Goal: Task Accomplishment & Management: Use online tool/utility

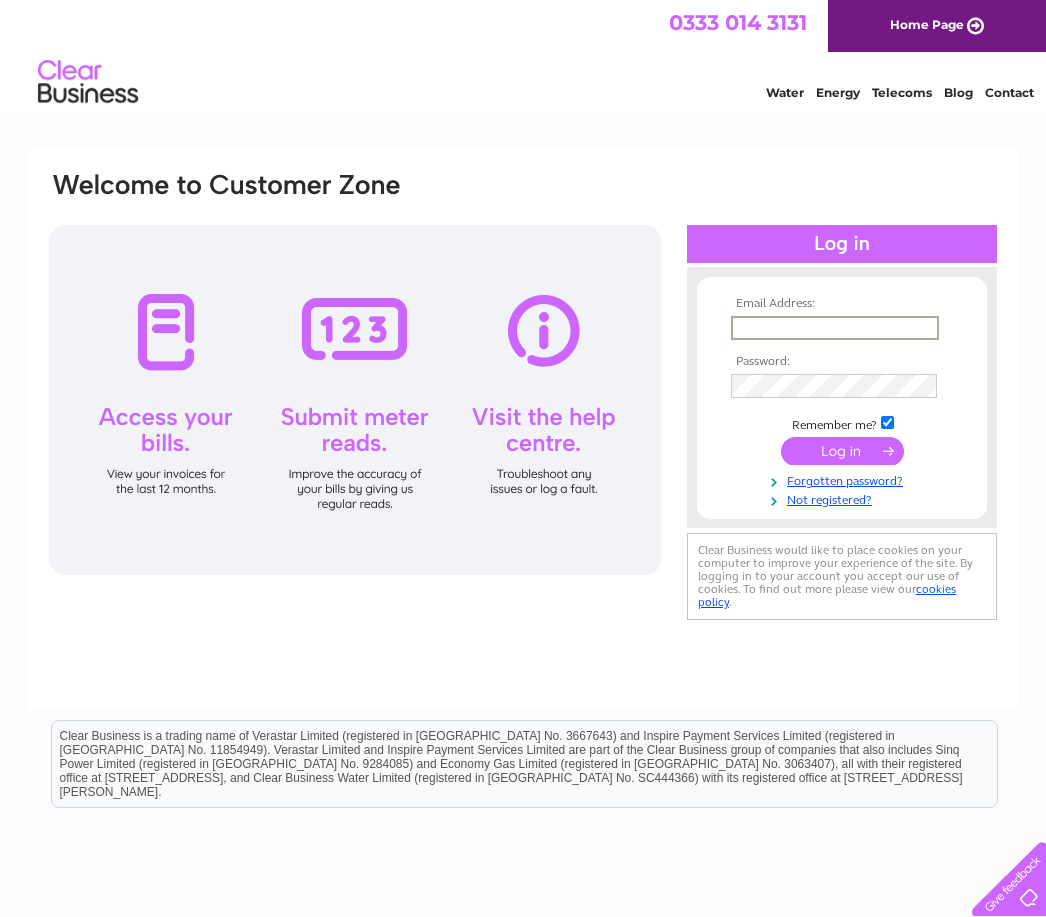
click at [839, 329] on input "text" at bounding box center [835, 328] width 208 height 24
type input "Zdalong@yahoo.com"
click at [842, 452] on input "submit" at bounding box center [842, 451] width 123 height 28
click at [845, 453] on input "submit" at bounding box center [842, 449] width 123 height 28
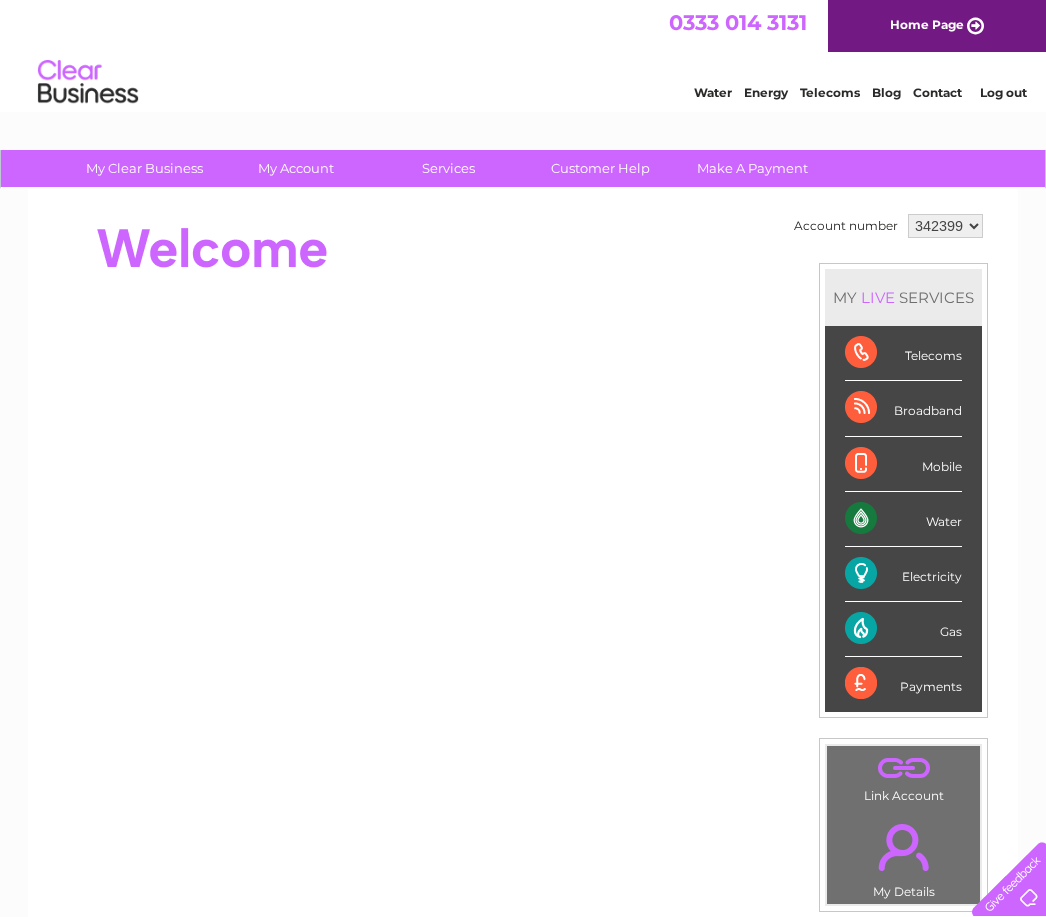
click at [848, 446] on li "Mobile" at bounding box center [903, 464] width 157 height 55
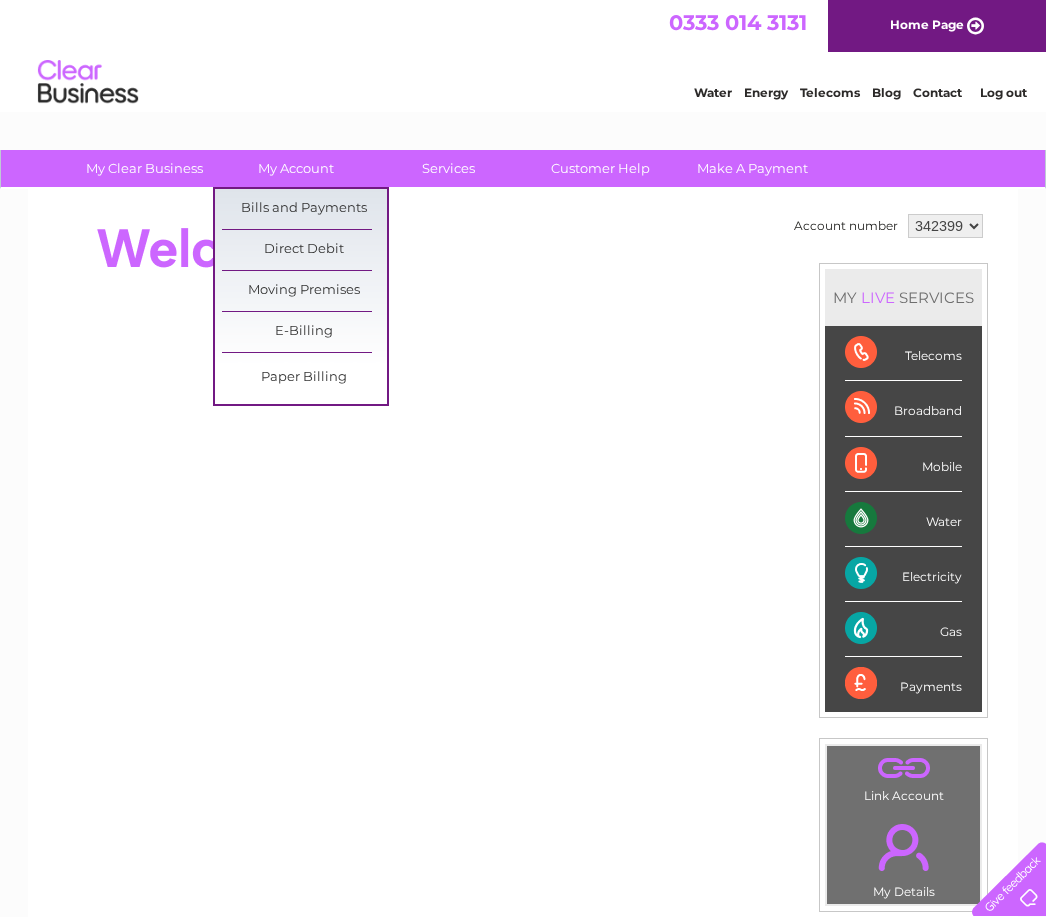
click at [310, 207] on link "Bills and Payments" at bounding box center [304, 209] width 165 height 40
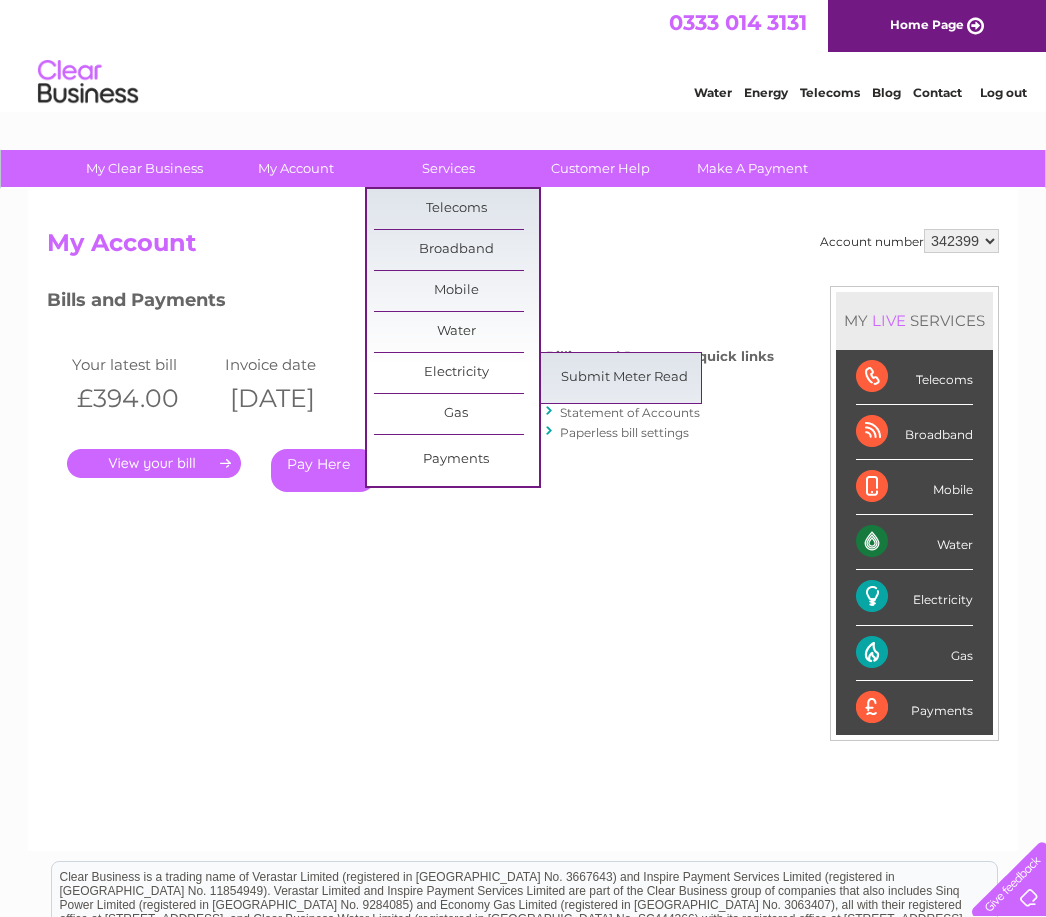
click at [638, 387] on link "Submit Meter Read" at bounding box center [624, 378] width 165 height 40
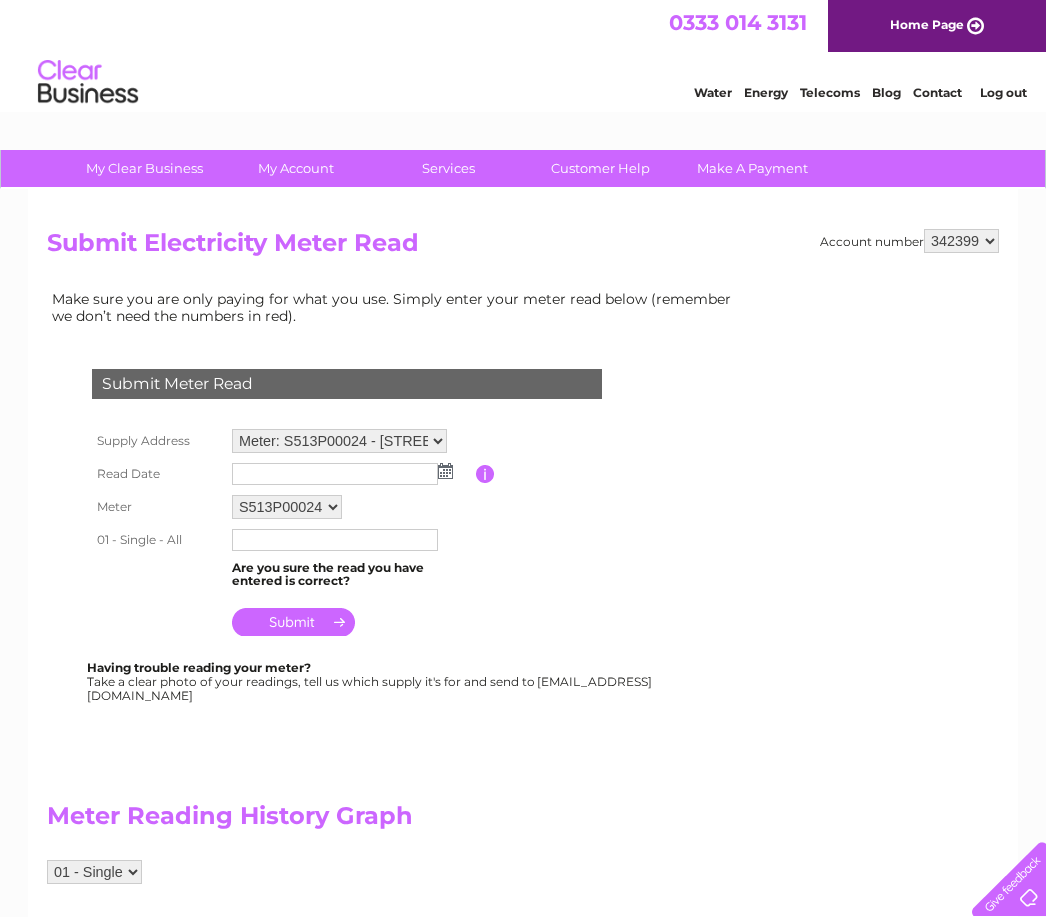
click at [440, 429] on select "Meter: S513P00024 - [STREET_ADDRESS] Meter: S513P00023 - 59-[STREET_ADDRESS]" at bounding box center [339, 441] width 215 height 24
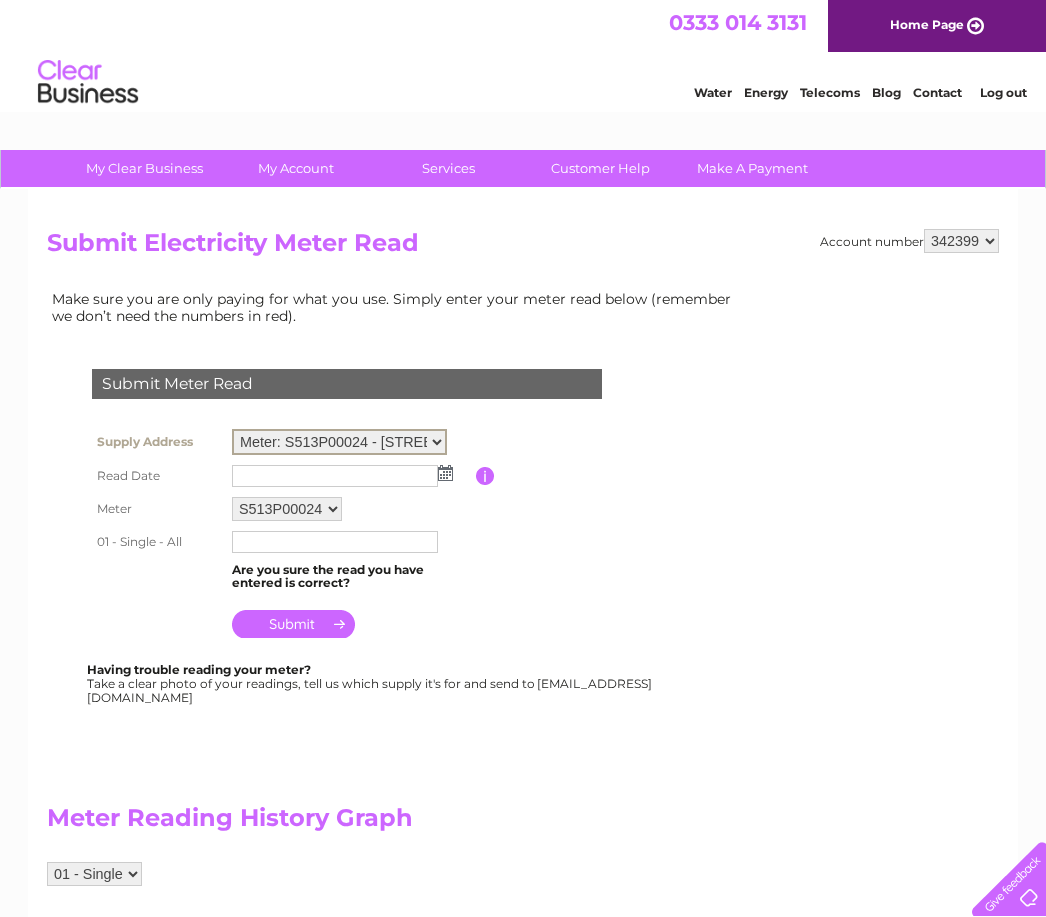
select select "130975"
click at [445, 471] on img at bounding box center [445, 473] width 15 height 16
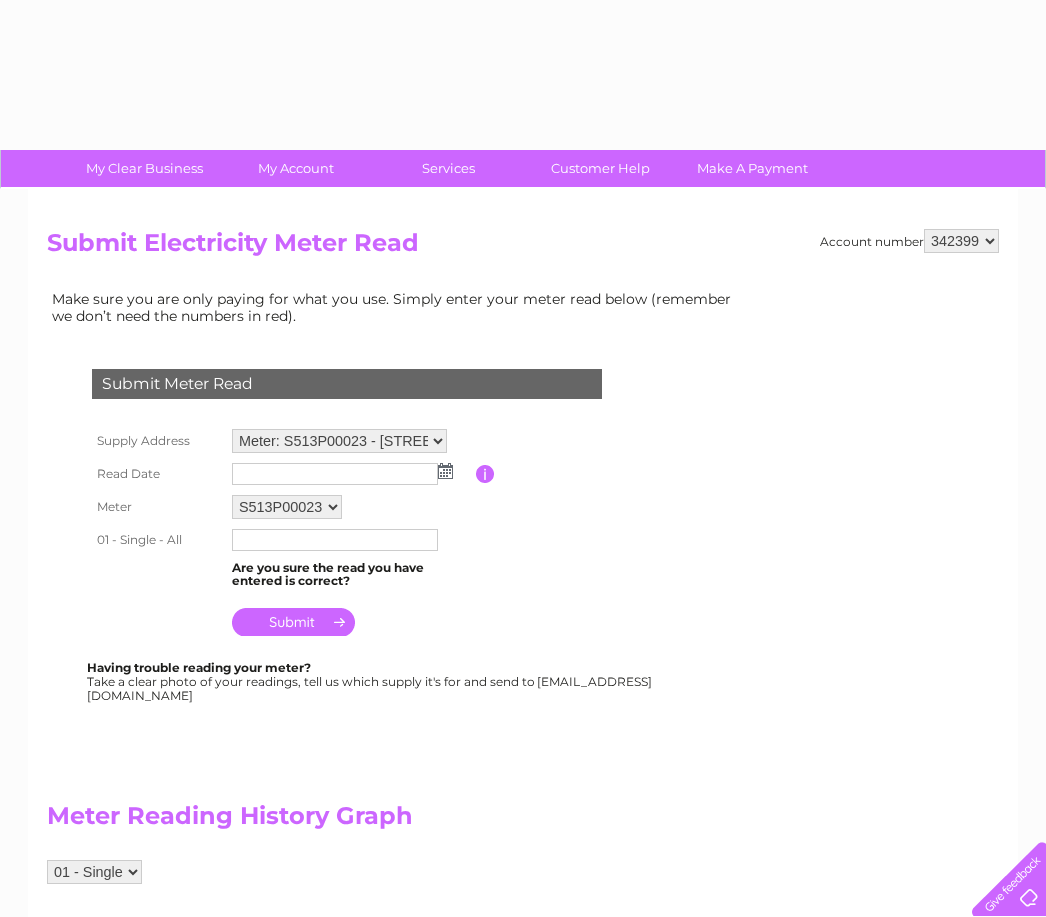
click at [440, 467] on img at bounding box center [445, 471] width 15 height 16
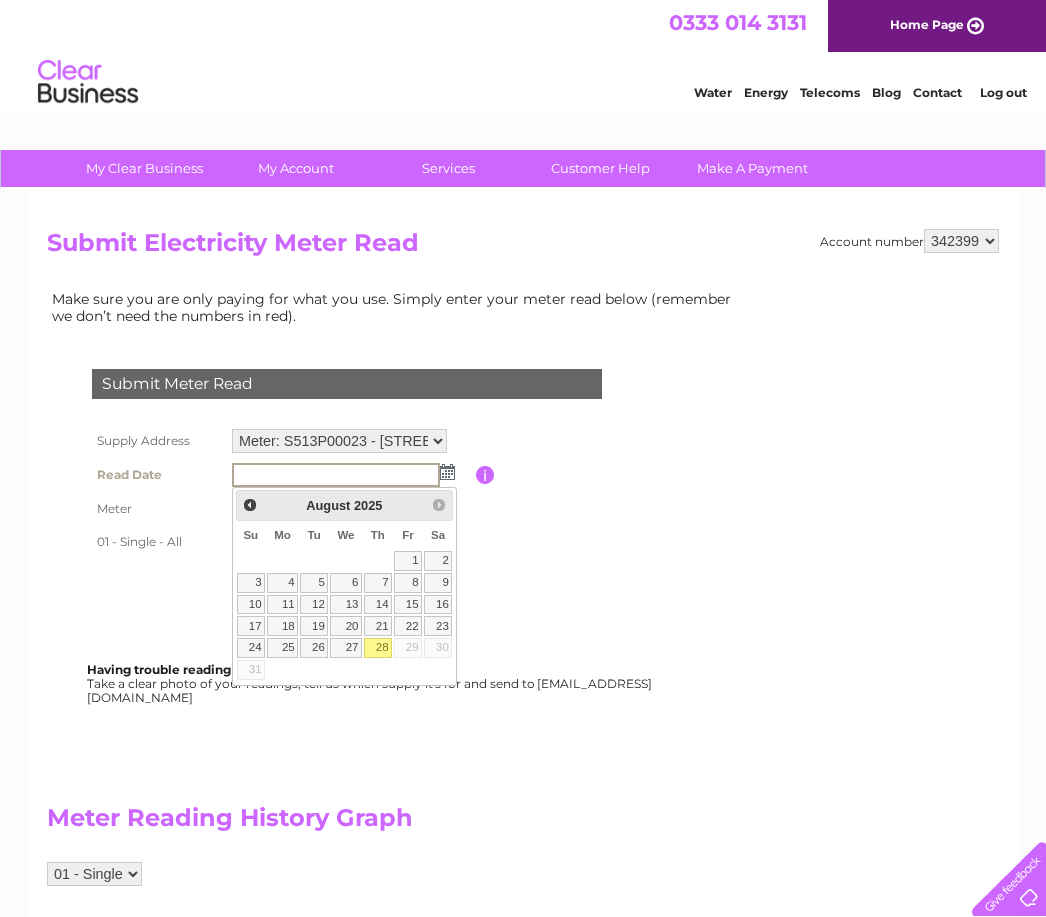
click at [391, 655] on link "28" at bounding box center [378, 648] width 28 height 20
type input "[DATE]"
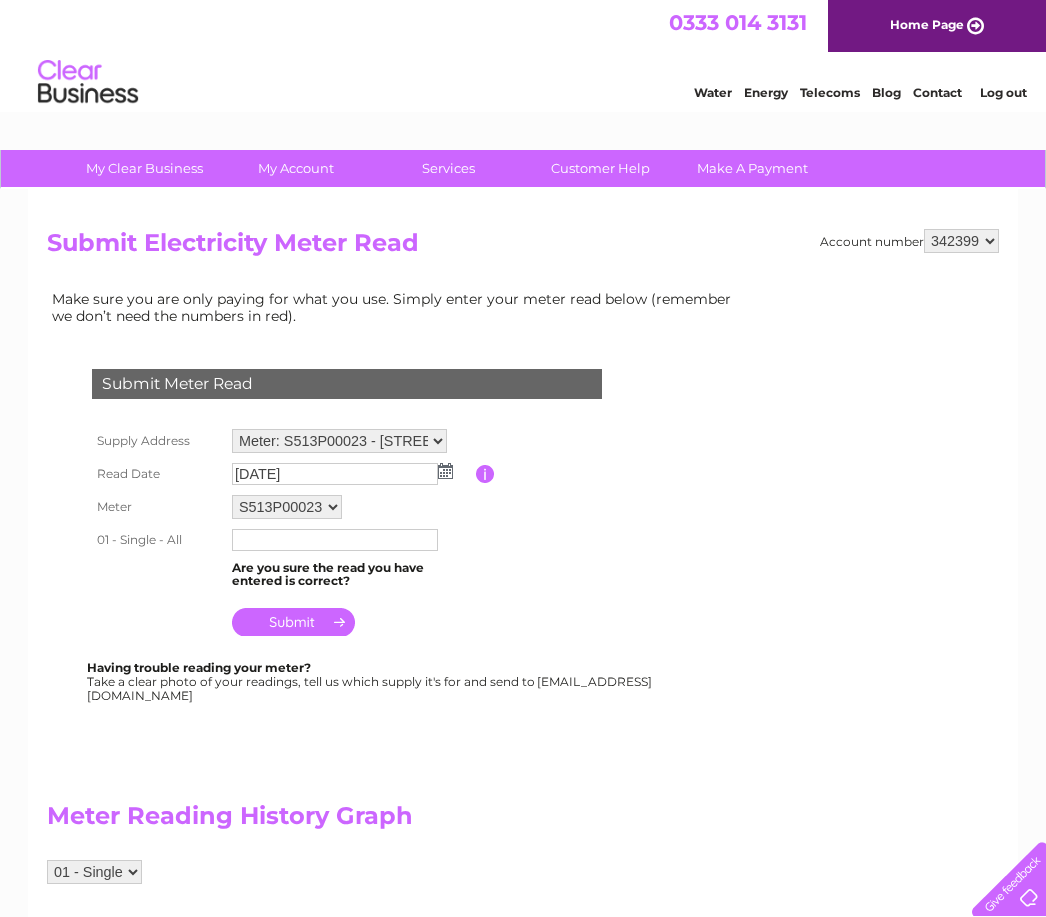
click at [317, 549] on input "text" at bounding box center [335, 540] width 206 height 22
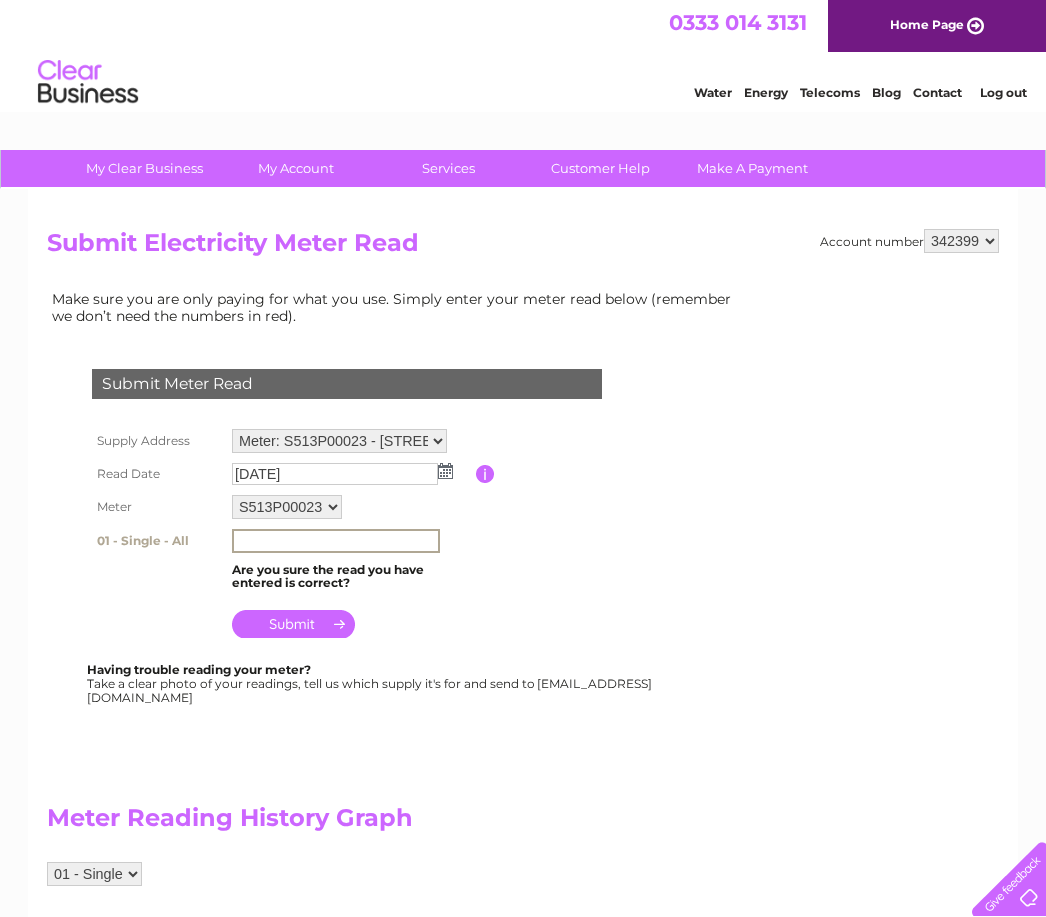
click at [253, 359] on td "Submit Meter Read" at bounding box center [347, 381] width 520 height 65
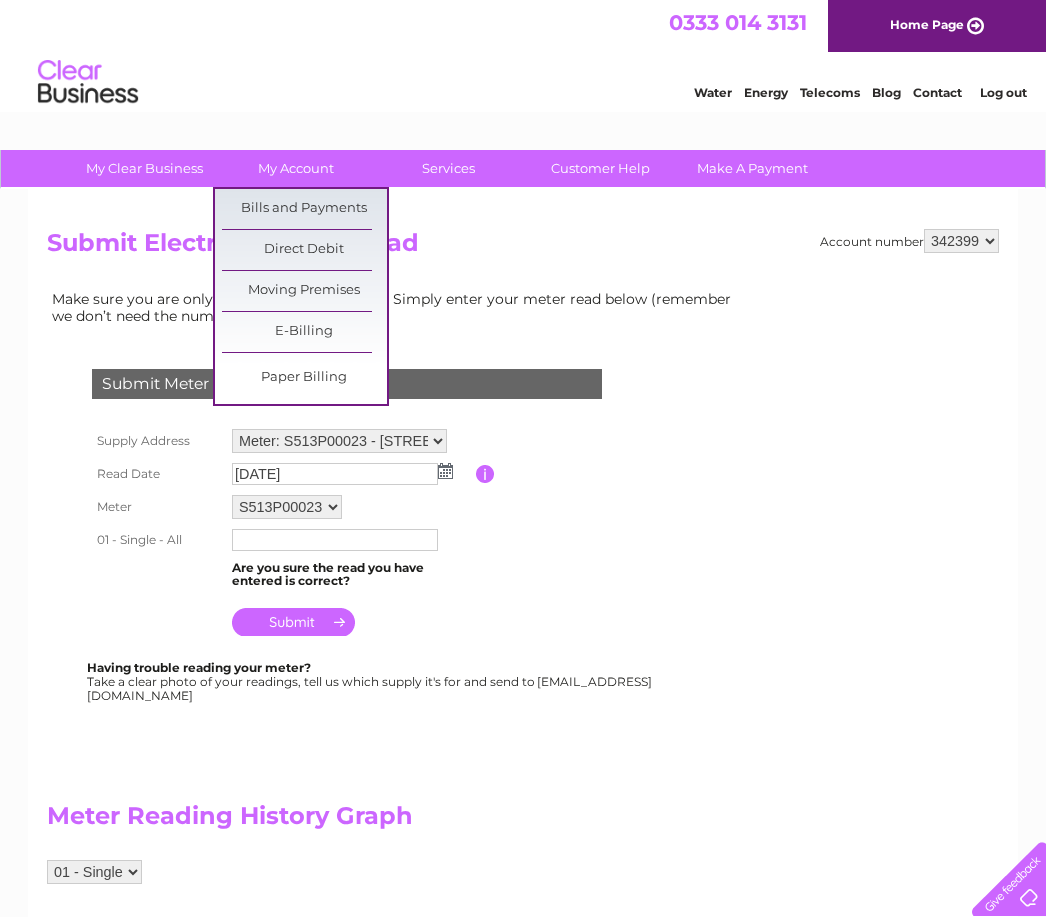
click at [341, 210] on link "Bills and Payments" at bounding box center [304, 209] width 165 height 40
click at [330, 211] on link "Bills and Payments" at bounding box center [304, 209] width 165 height 40
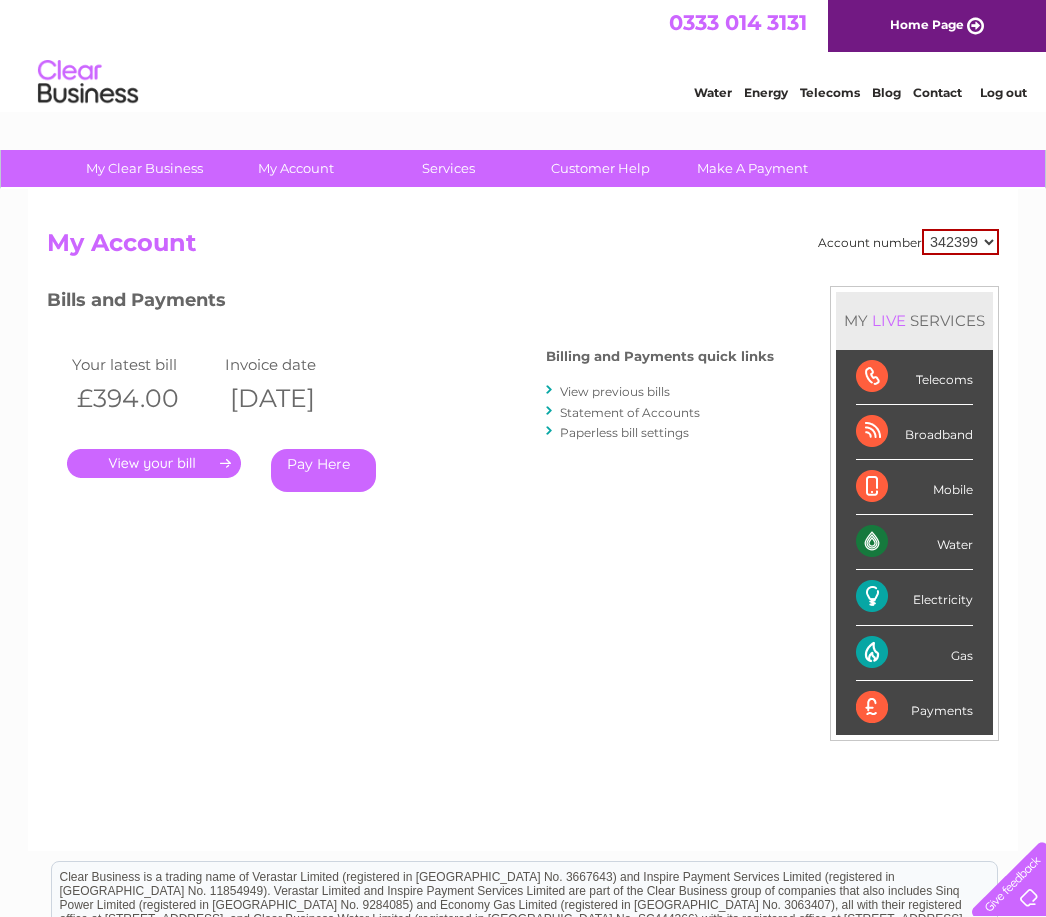
click at [182, 449] on link "." at bounding box center [154, 463] width 174 height 29
click at [630, 384] on link "View previous bills" at bounding box center [615, 391] width 110 height 15
click at [179, 455] on link "." at bounding box center [154, 463] width 174 height 29
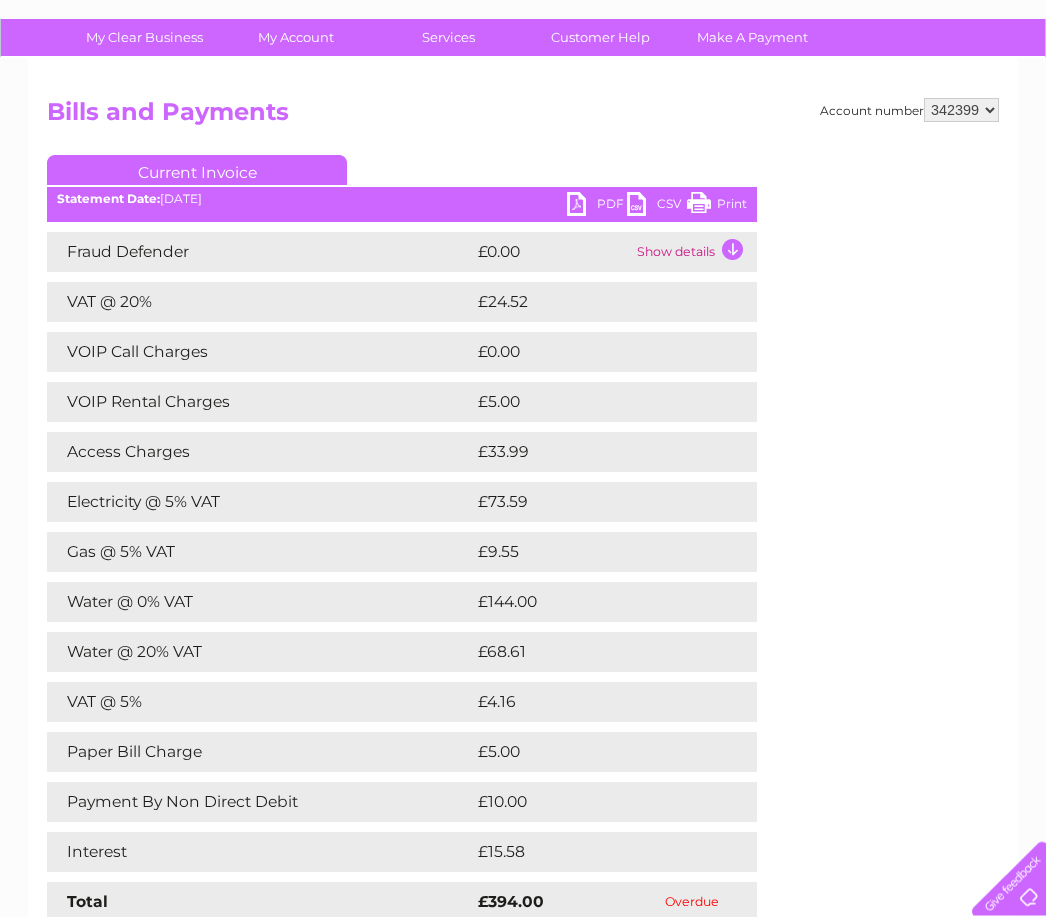
scroll to position [77, 0]
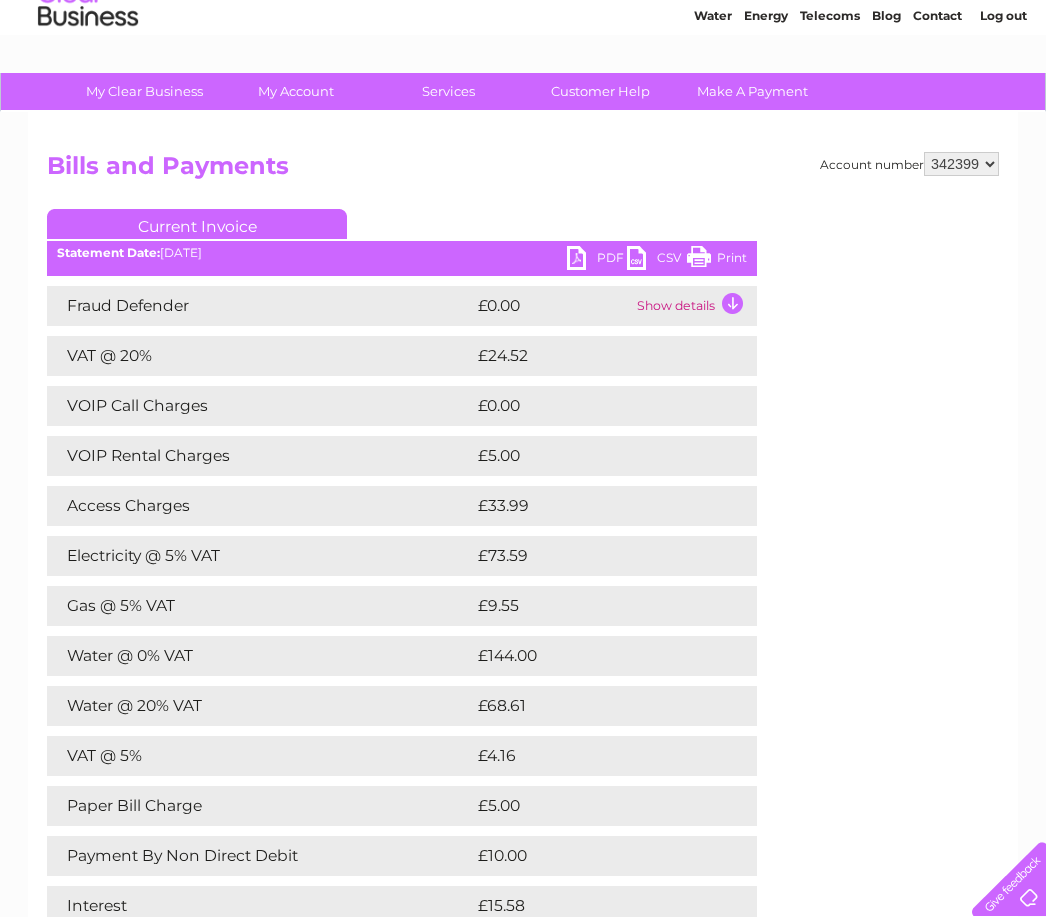
click at [599, 262] on link "PDF" at bounding box center [597, 260] width 60 height 29
click at [587, 246] on link "PDF" at bounding box center [597, 260] width 60 height 29
click at [584, 272] on link "PDF" at bounding box center [597, 260] width 60 height 29
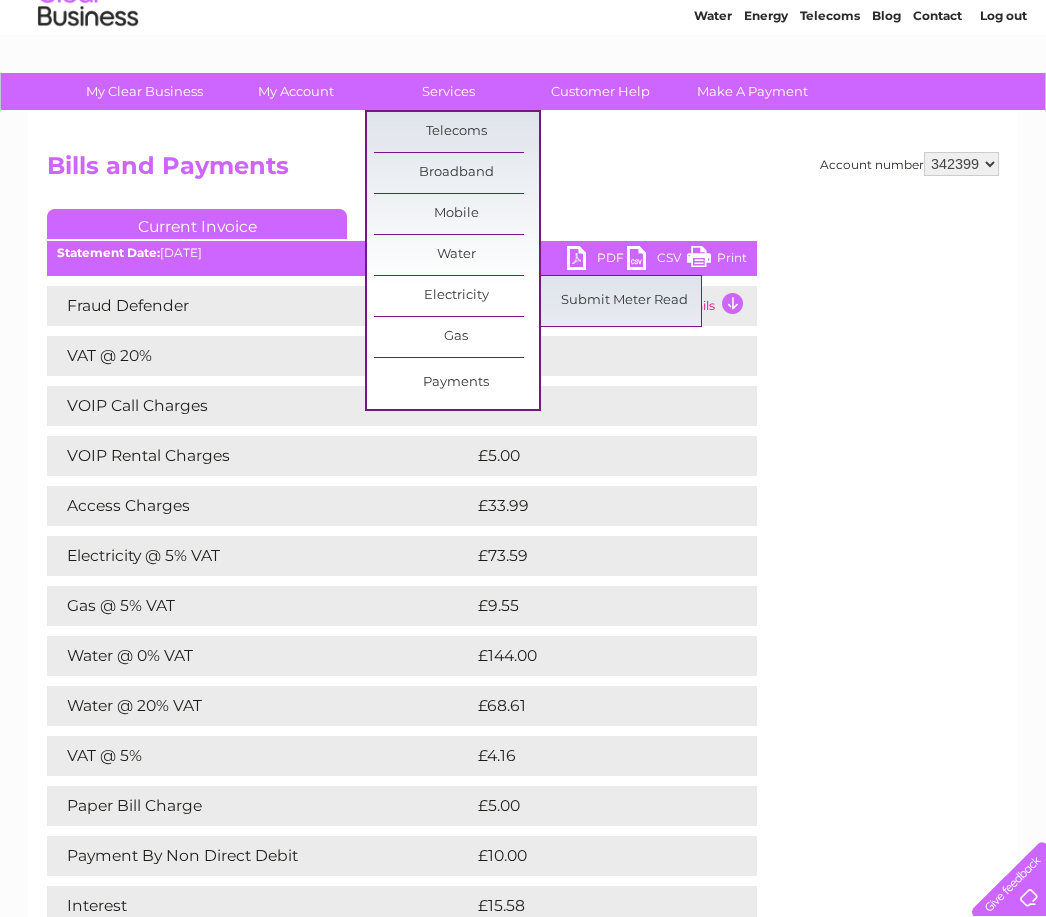
click at [622, 300] on link "Submit Meter Read" at bounding box center [624, 301] width 165 height 40
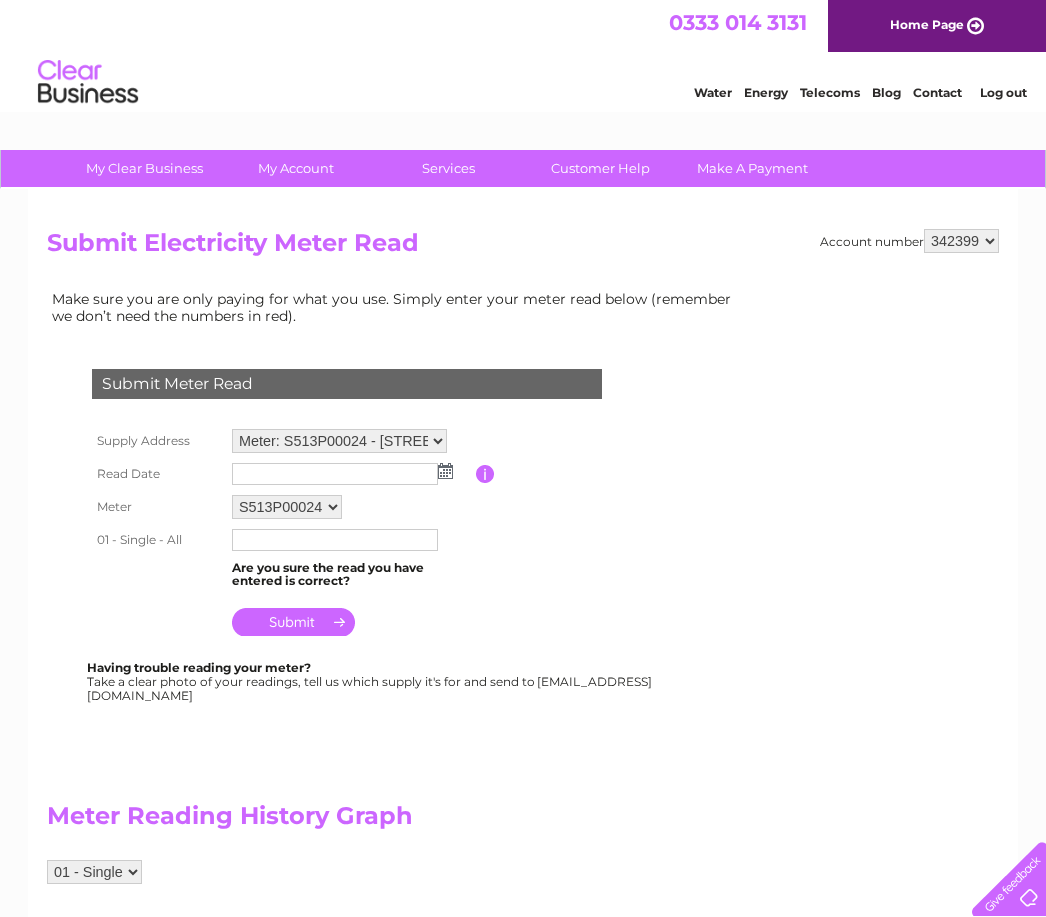
click at [437, 433] on select "Meter: S513P00024 - [STREET_ADDRESS] Meter: S513P00023 - 59-[STREET_ADDRESS]" at bounding box center [339, 441] width 215 height 24
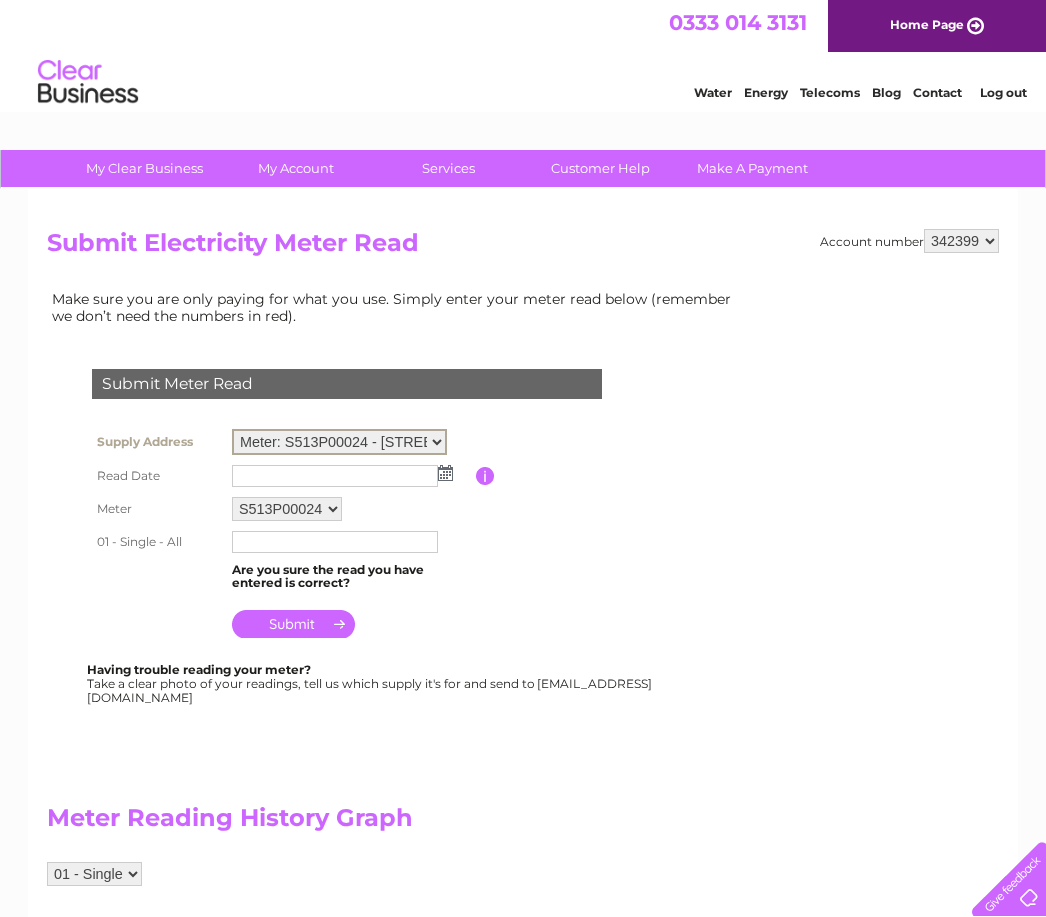
select select "130975"
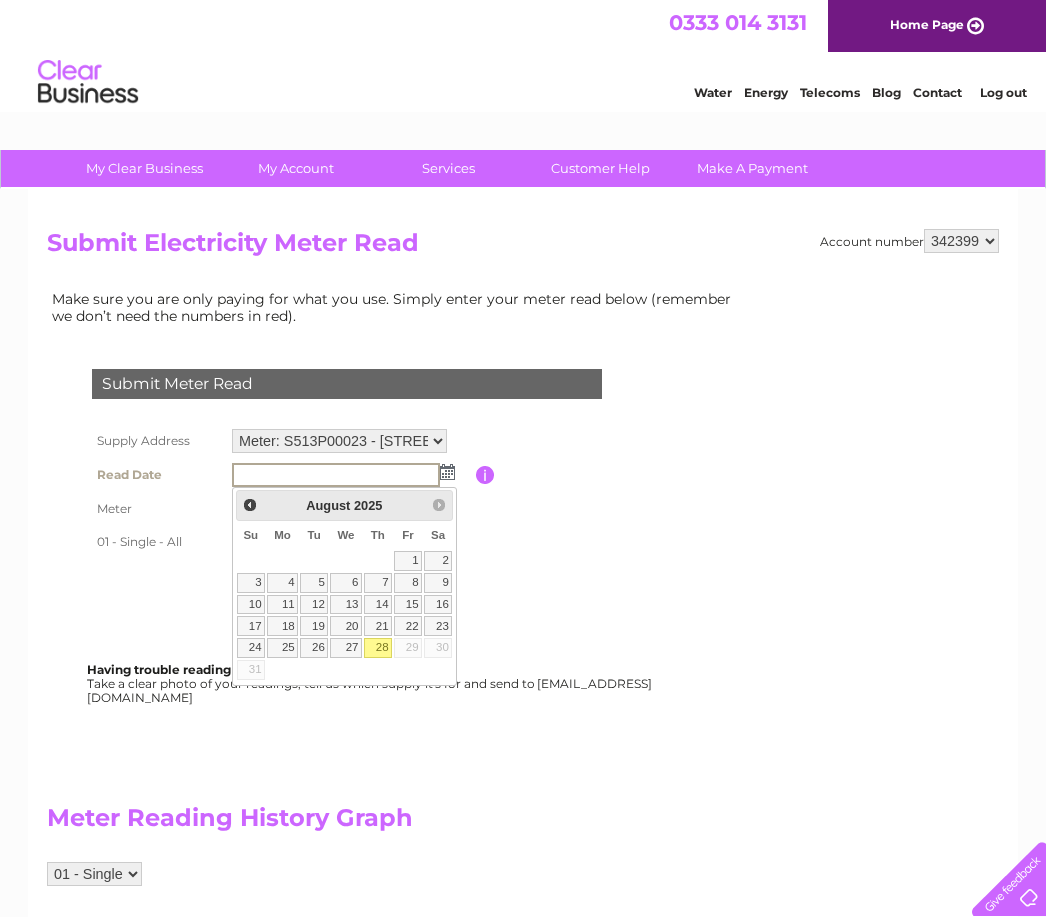
click at [387, 646] on link "28" at bounding box center [378, 648] width 28 height 20
type input "[DATE]"
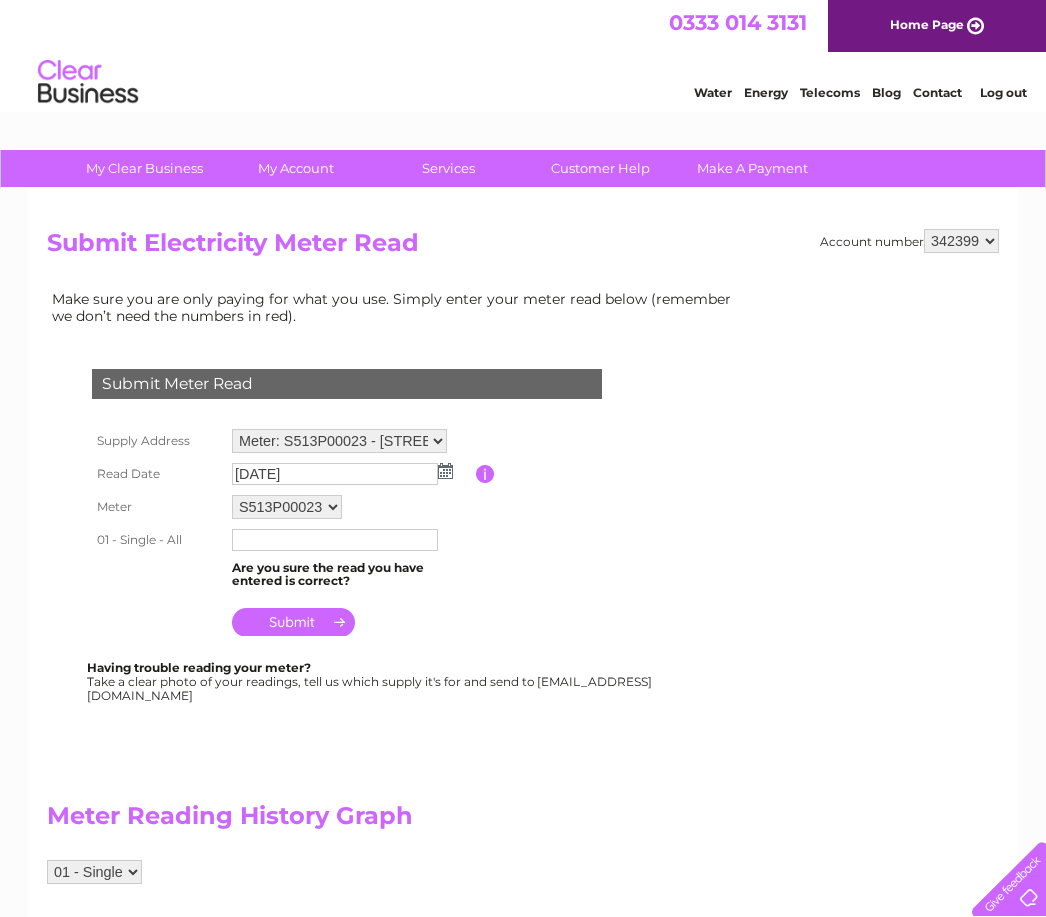
click at [354, 539] on input "text" at bounding box center [335, 540] width 206 height 22
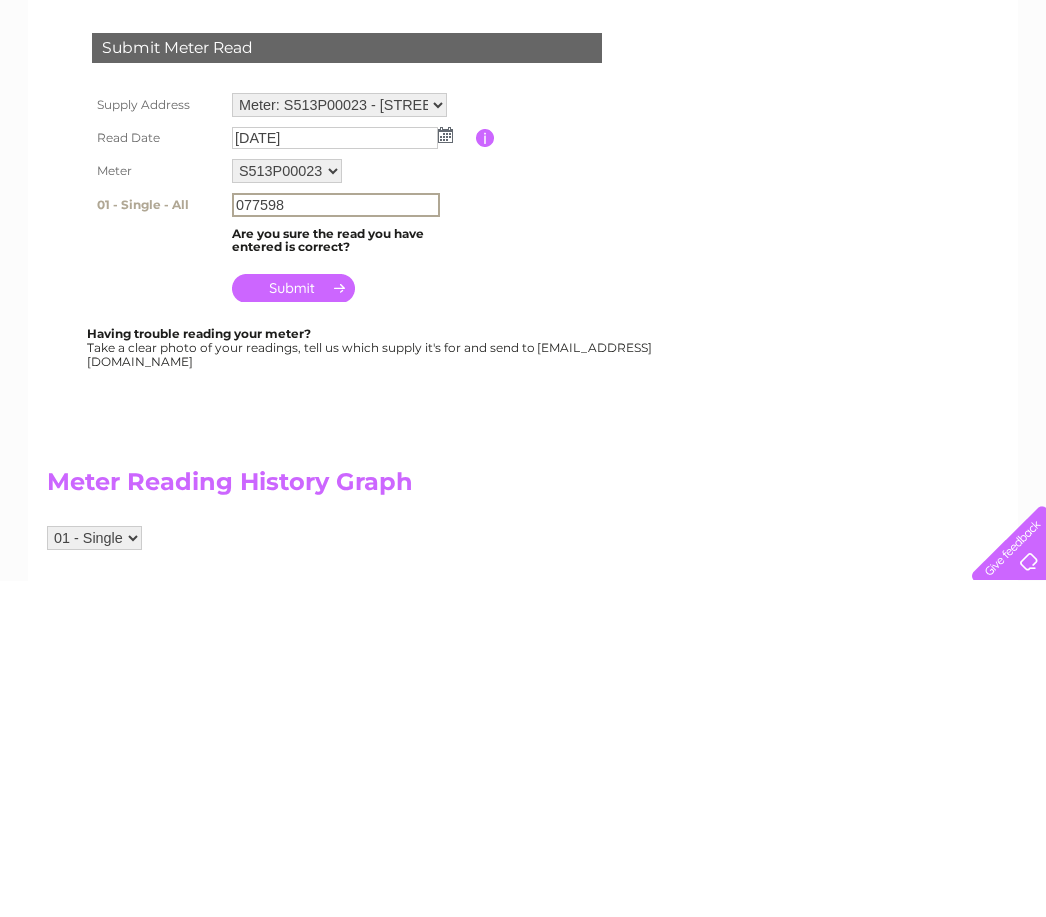
type input "077598"
click at [294, 610] on input "submit" at bounding box center [293, 624] width 123 height 28
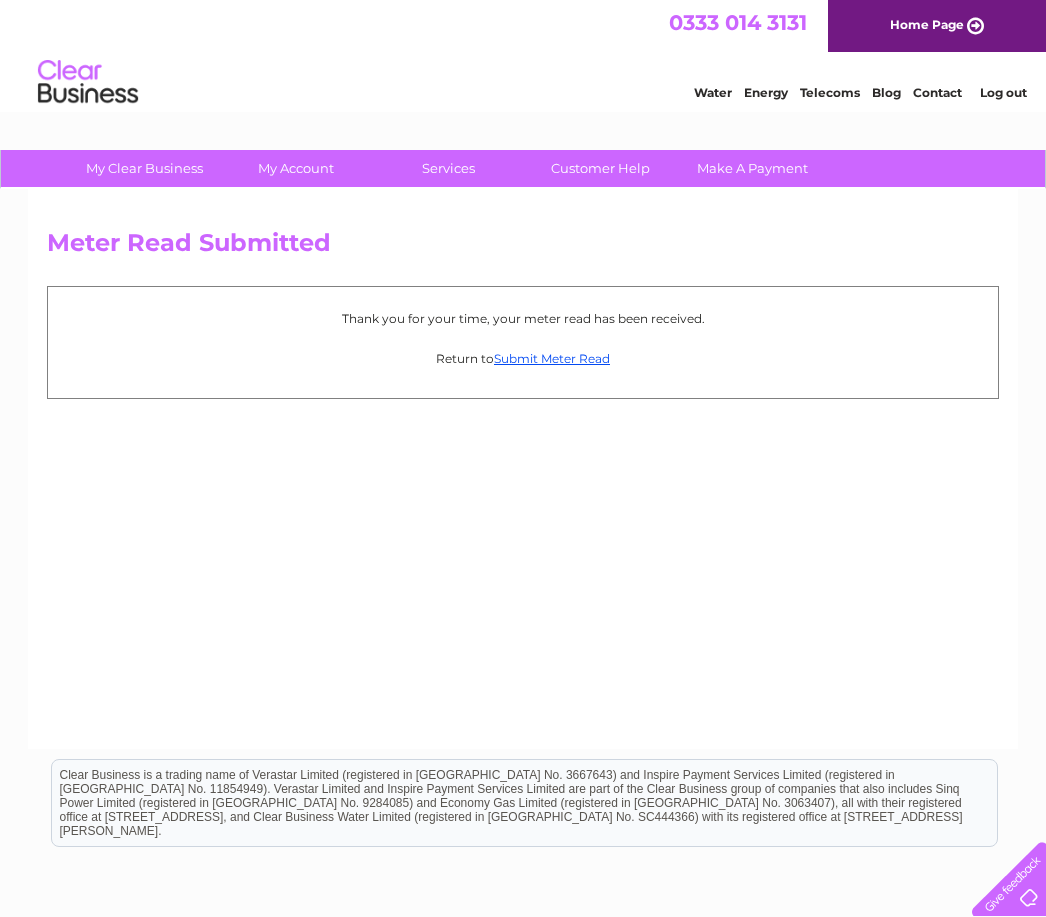
click at [462, 117] on html "0333 014 3131 Home Page Water Energy Telecoms Blog Contact Log out" at bounding box center [523, 58] width 1046 height 117
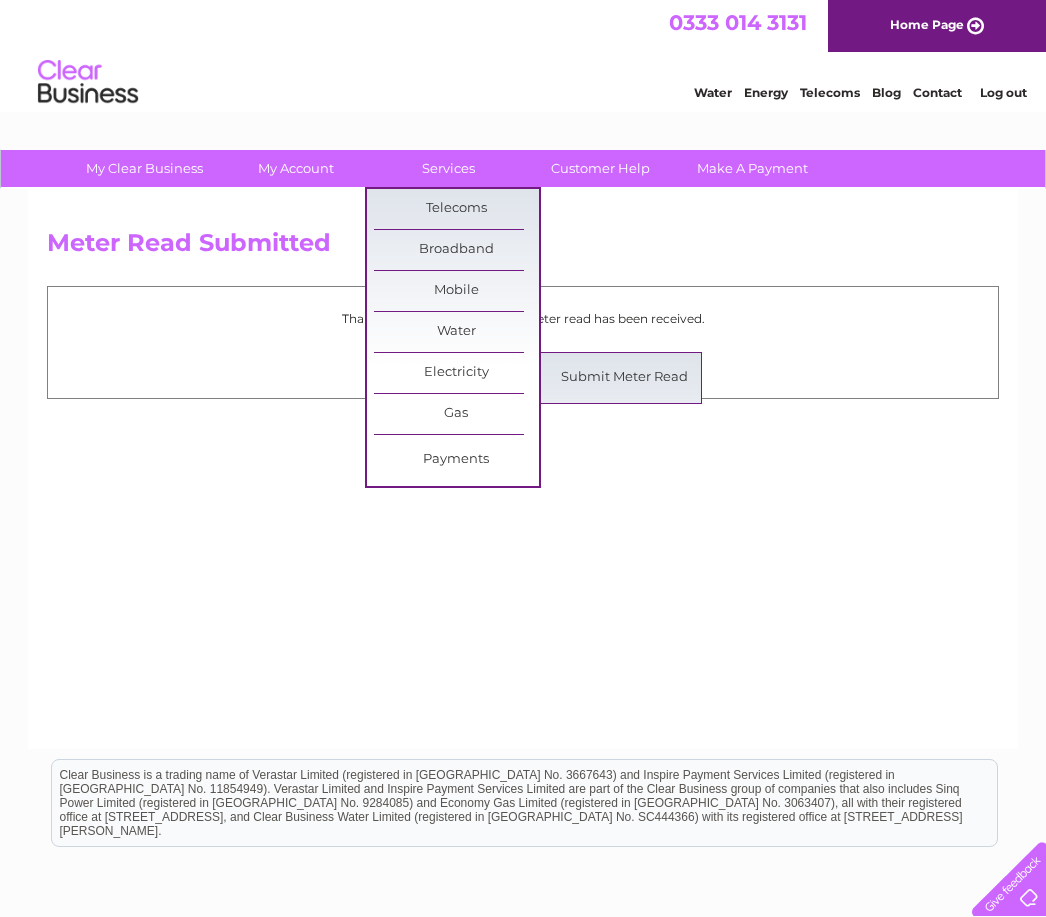
click at [623, 380] on link "Submit Meter Read" at bounding box center [624, 378] width 165 height 40
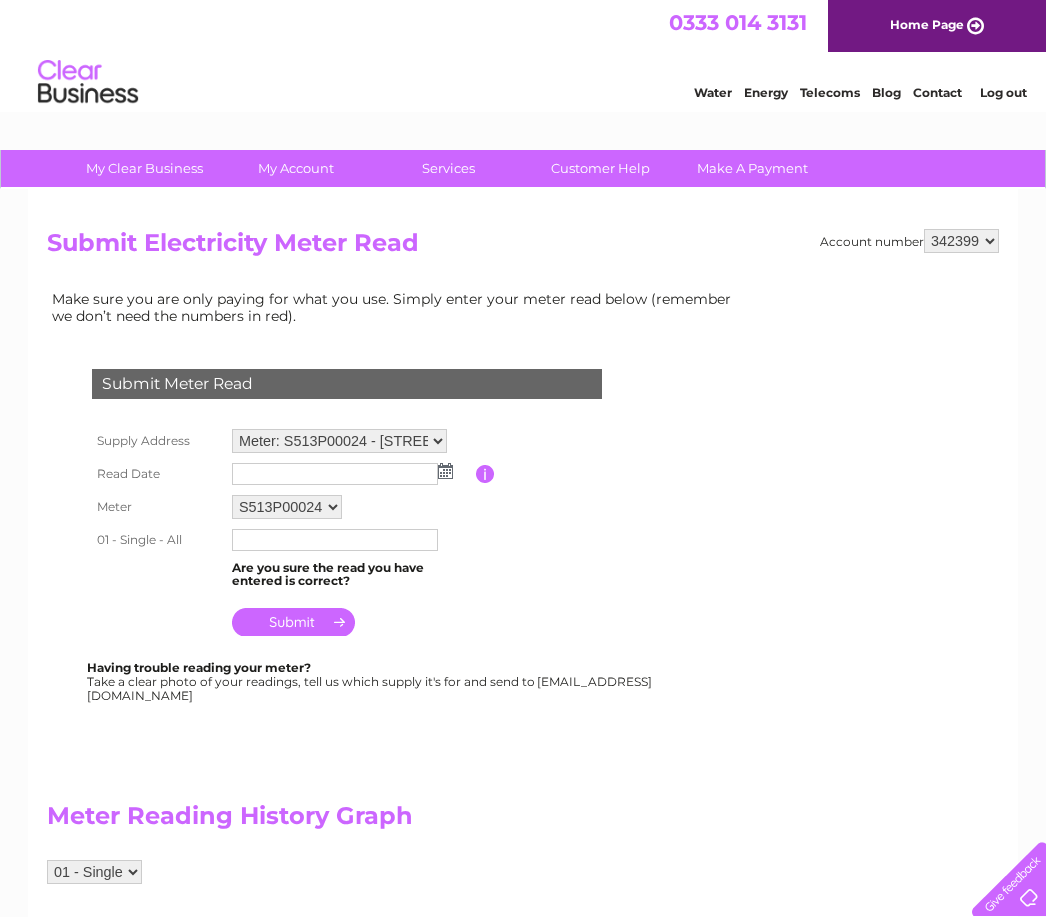
click at [654, 361] on div "Submit Meter Read Supply Address Meter: S513P00024 - 59-63 Mill Street, Alloa, …" at bounding box center [351, 526] width 608 height 354
click at [448, 472] on img at bounding box center [445, 471] width 15 height 16
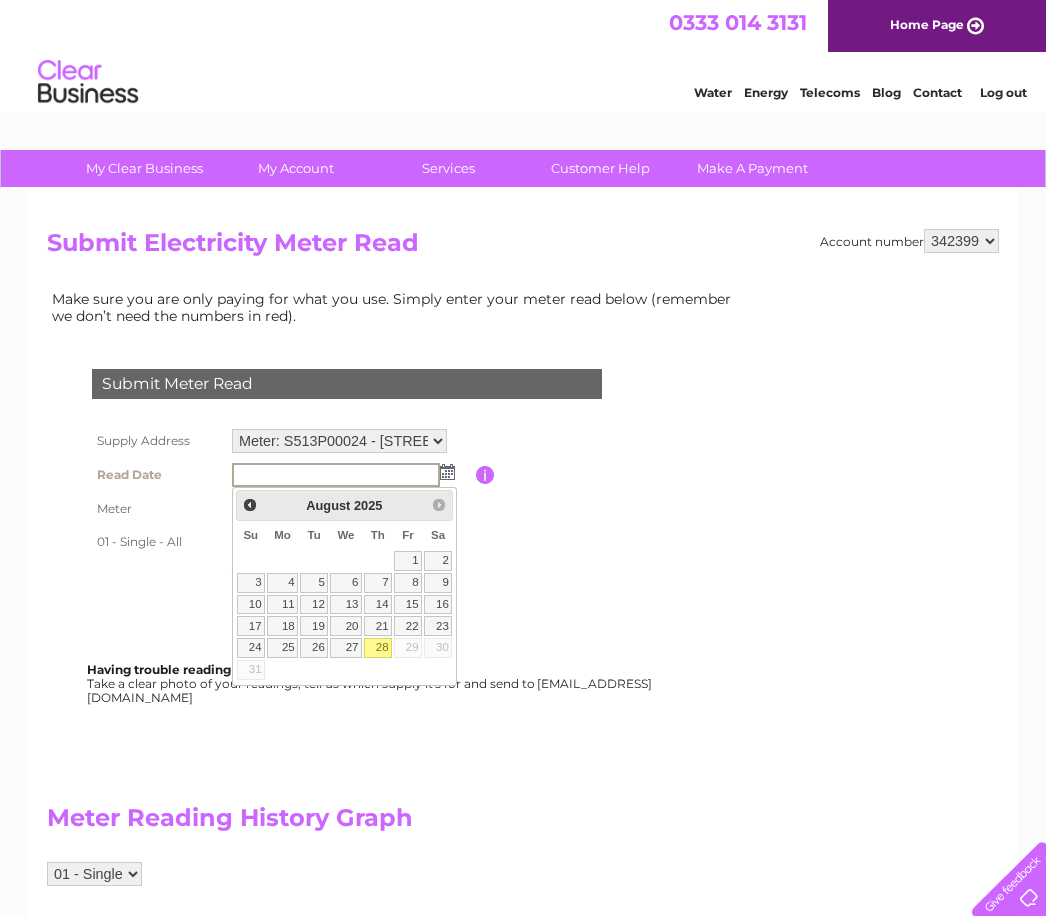
click at [389, 645] on link "28" at bounding box center [378, 648] width 28 height 20
type input "2025/08/28"
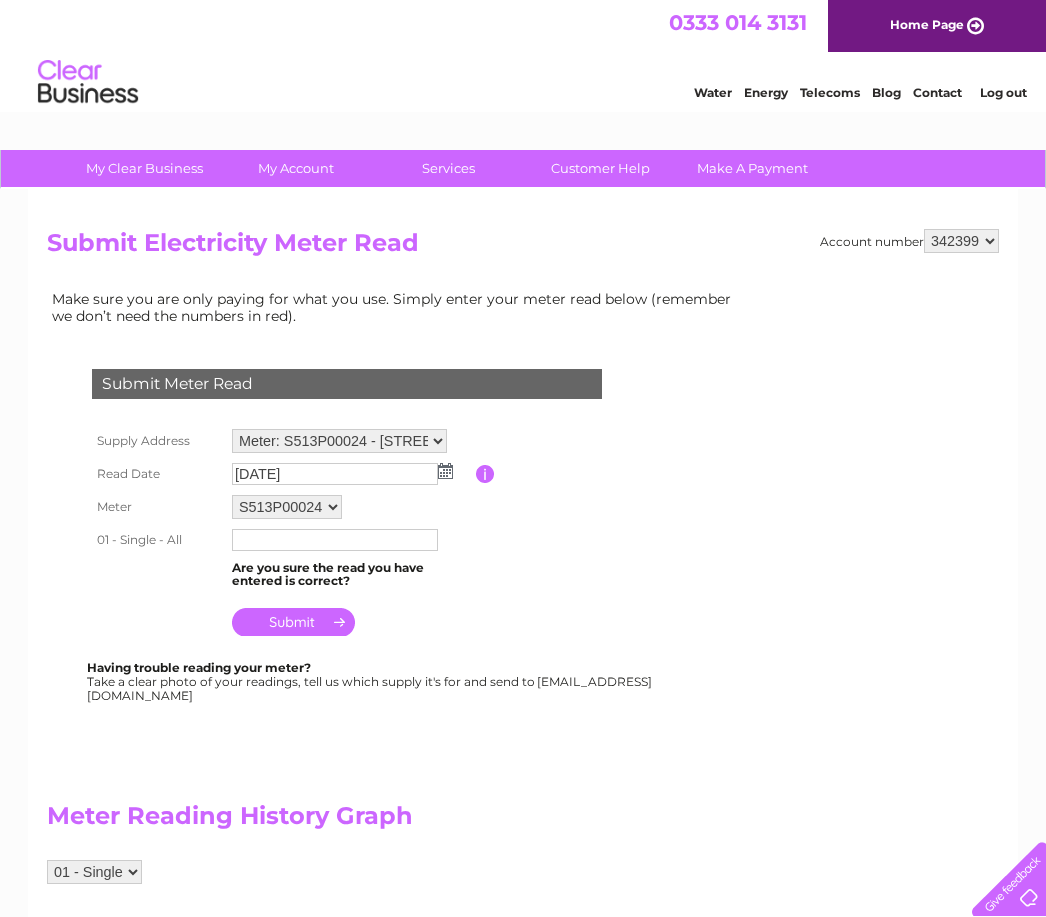
click at [345, 540] on input "text" at bounding box center [335, 540] width 206 height 22
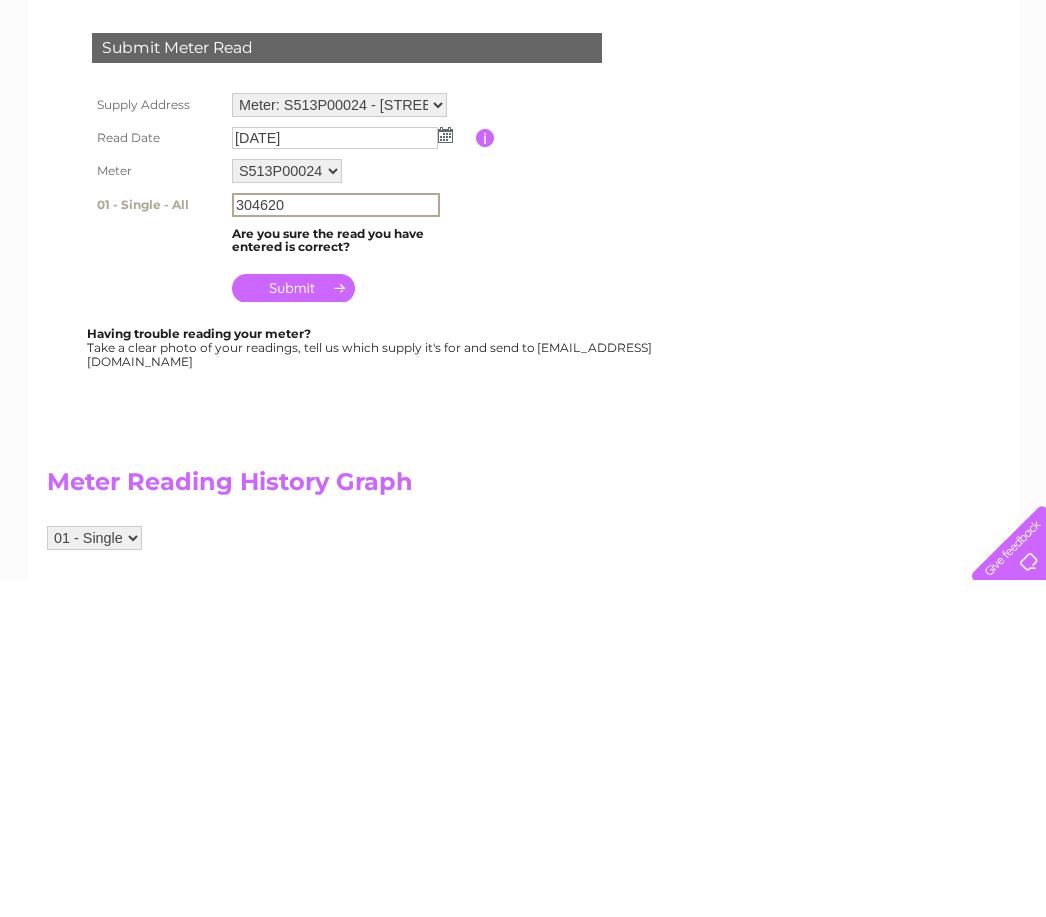
type input "304620"
click at [302, 610] on input "submit" at bounding box center [293, 624] width 123 height 28
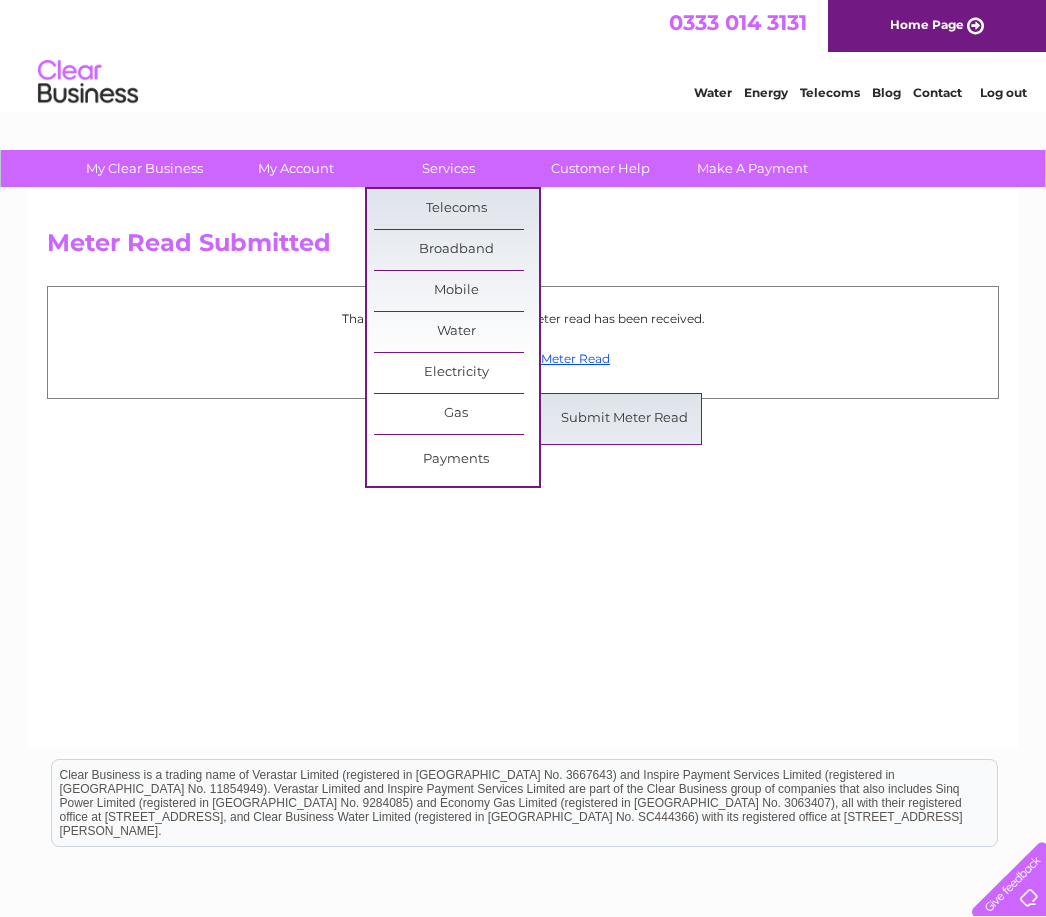
click at [617, 418] on link "Submit Meter Read" at bounding box center [624, 419] width 165 height 40
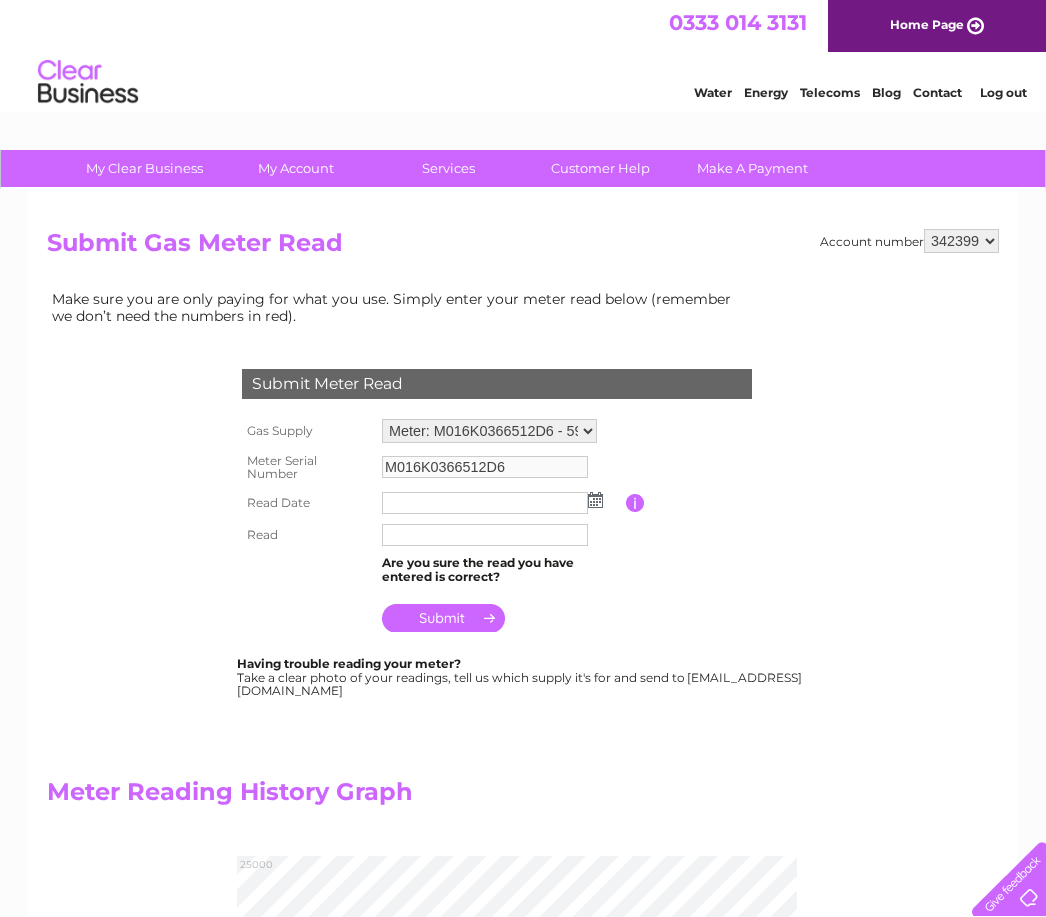
click at [596, 505] on img at bounding box center [595, 500] width 15 height 16
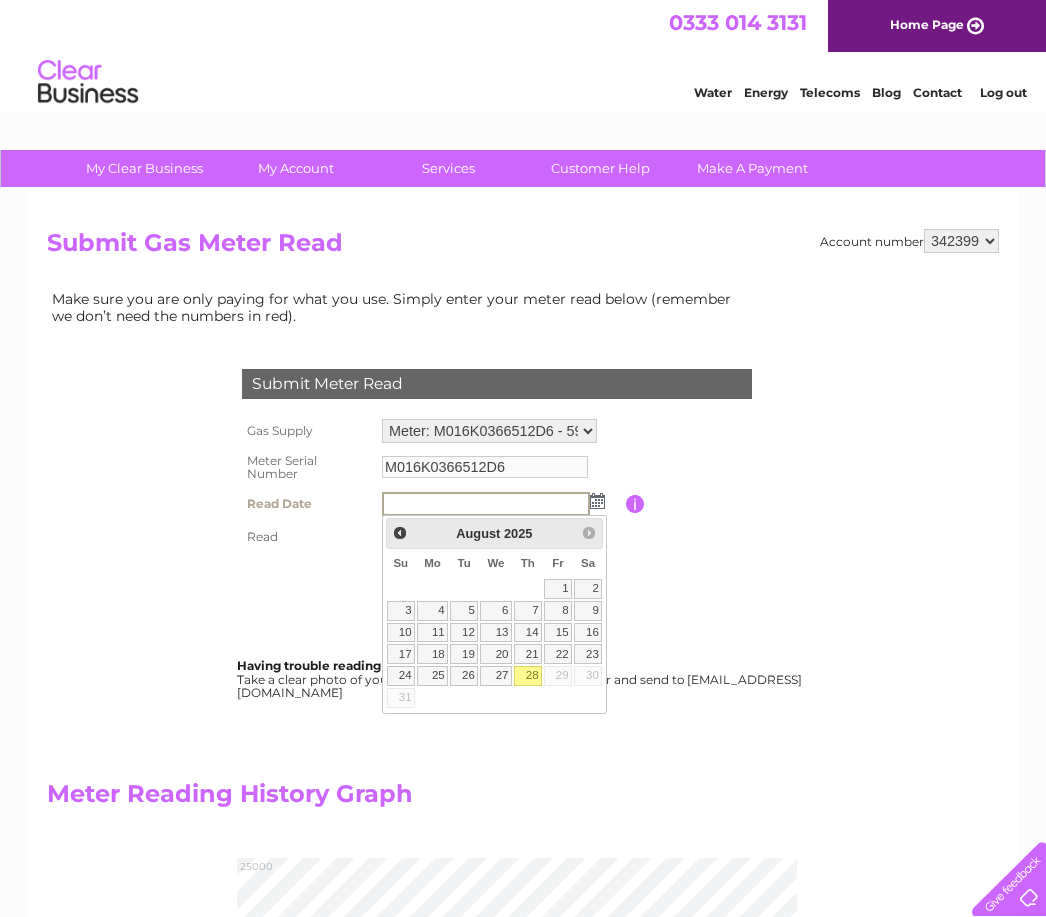
click at [541, 672] on link "28" at bounding box center [528, 676] width 28 height 20
type input "[DATE]"
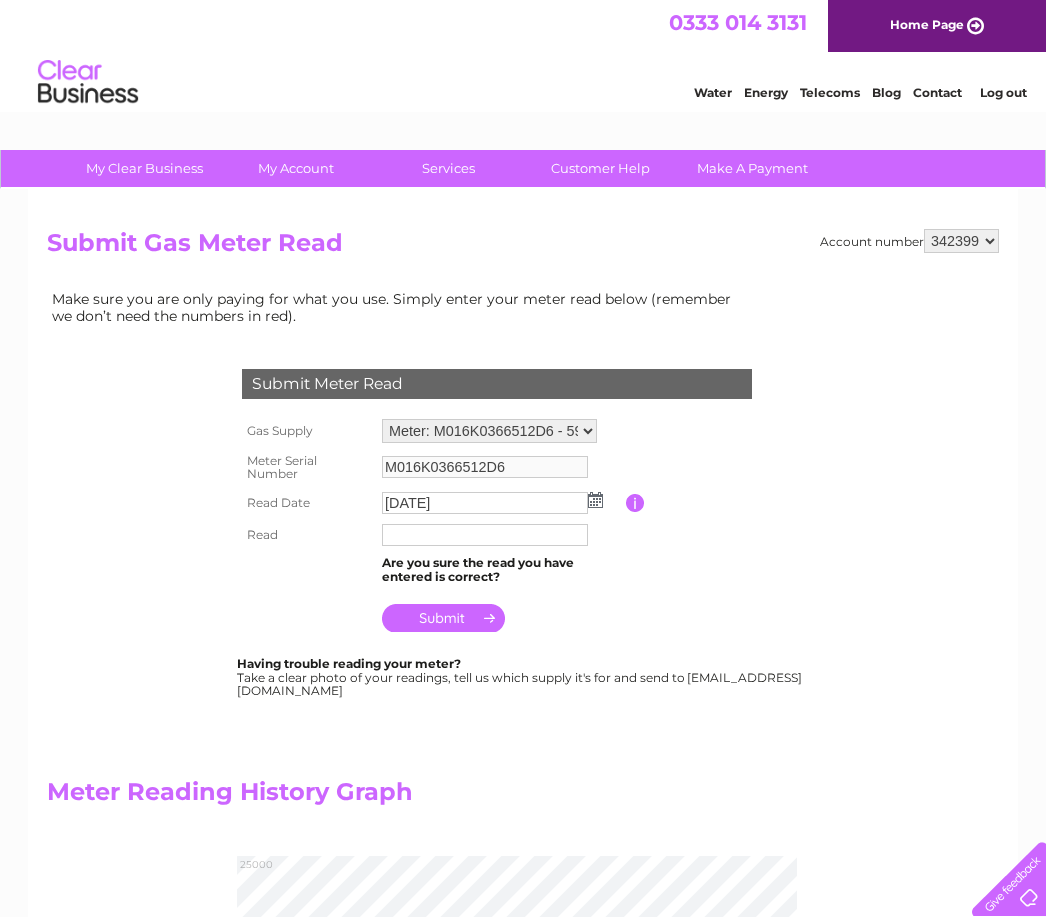
click at [487, 534] on input "text" at bounding box center [485, 535] width 206 height 22
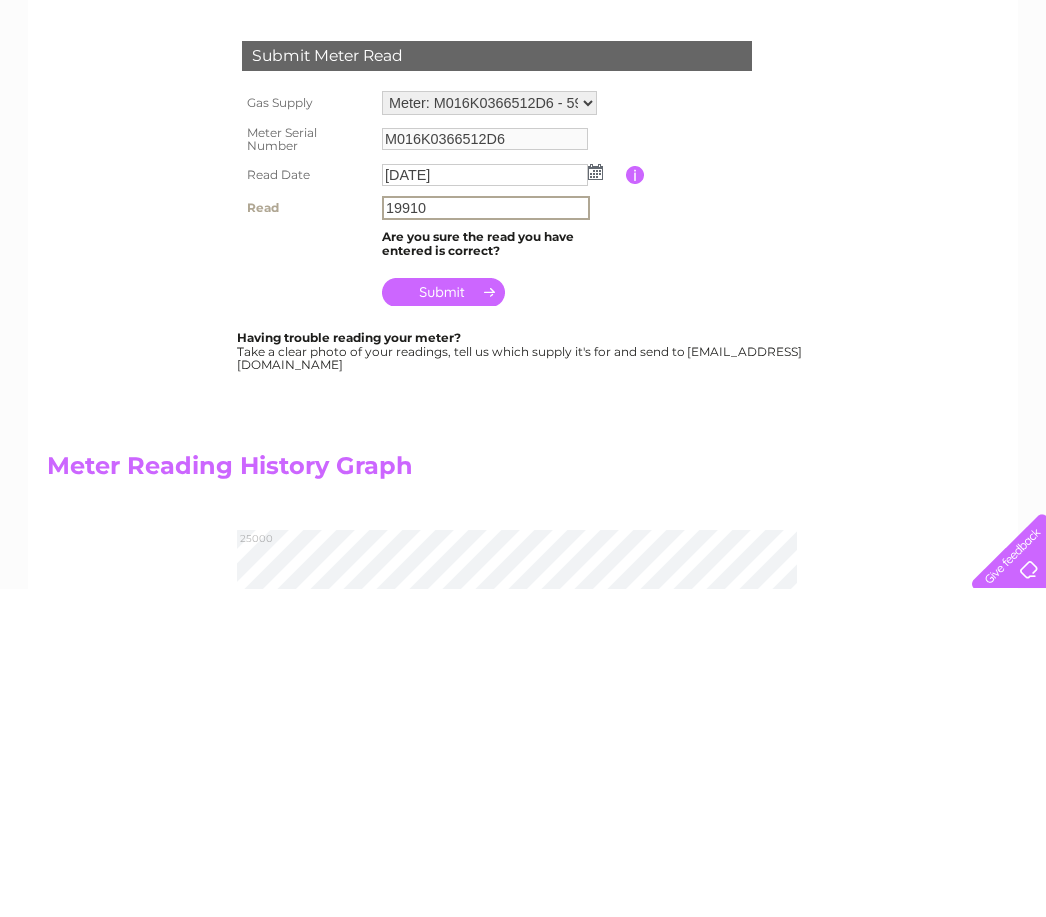
type input "19910"
click at [446, 606] on input "submit" at bounding box center [443, 620] width 123 height 28
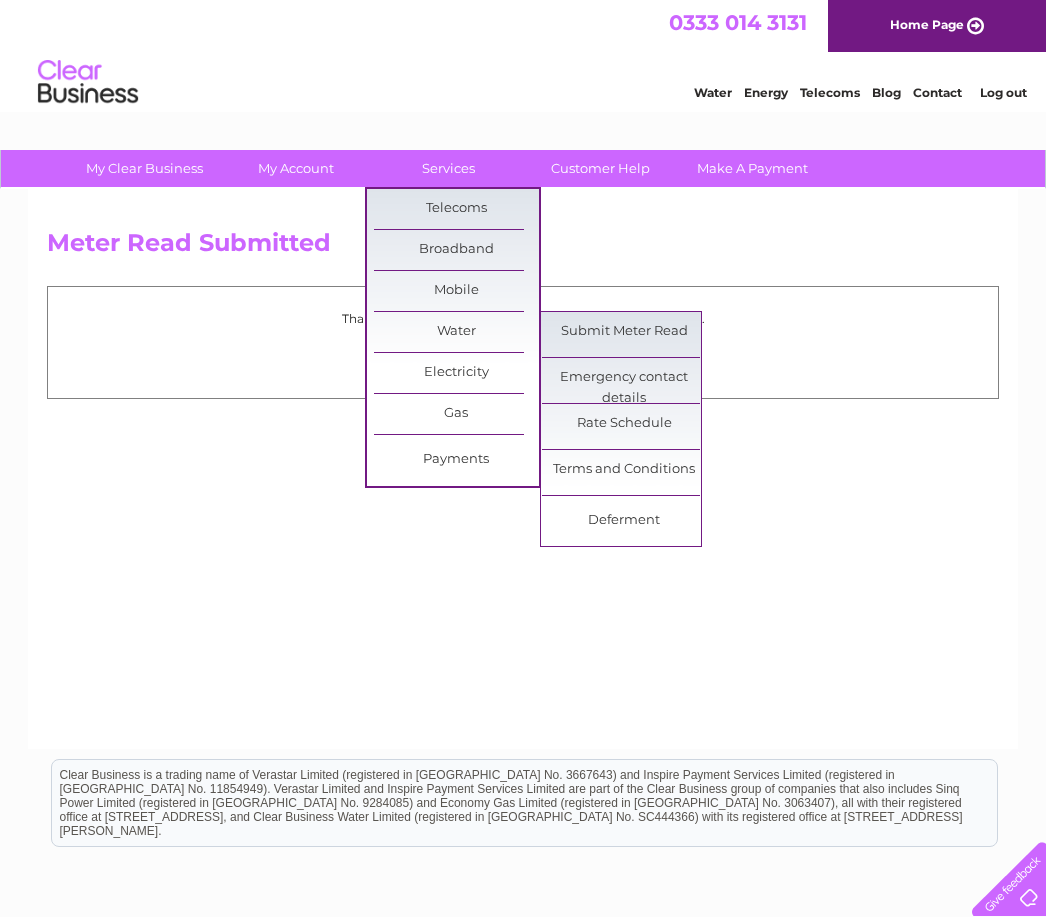
click at [643, 336] on link "Submit Meter Read" at bounding box center [624, 332] width 165 height 40
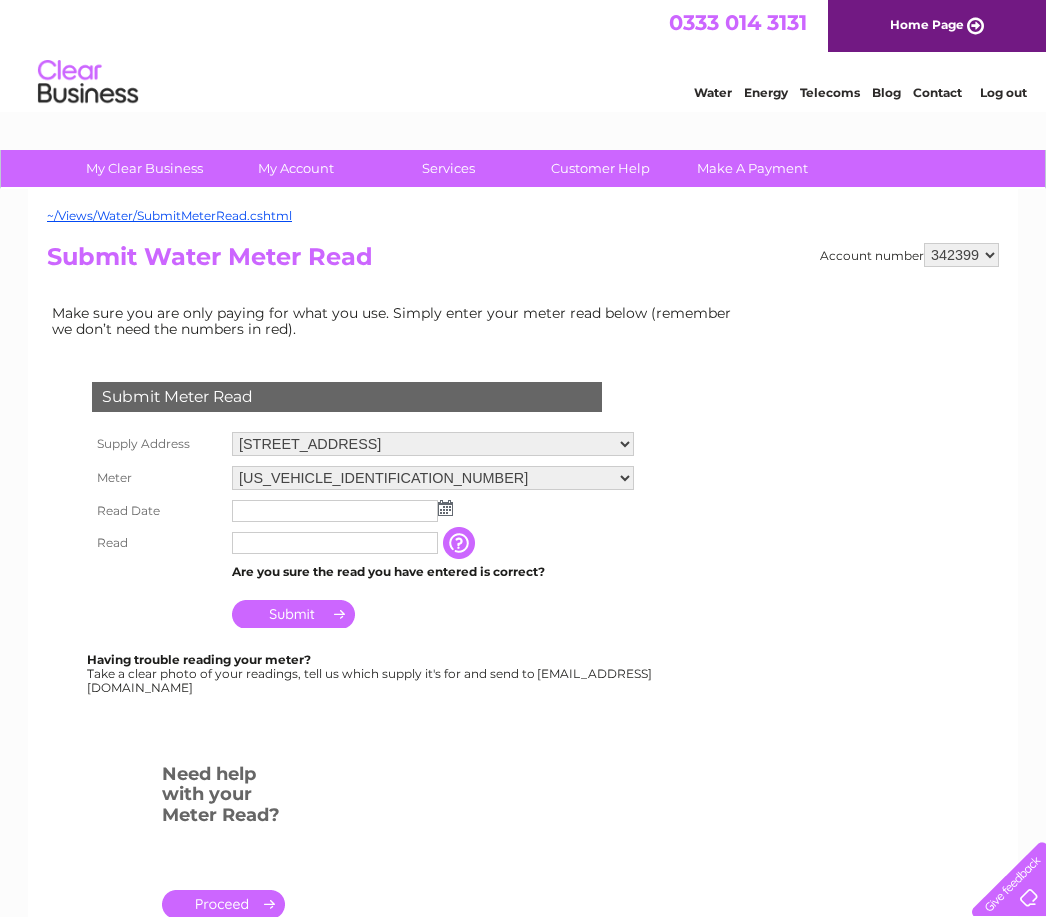
click at [982, 261] on select "342399 445726" at bounding box center [961, 255] width 75 height 24
select select "445726"
click at [448, 516] on img at bounding box center [445, 508] width 15 height 16
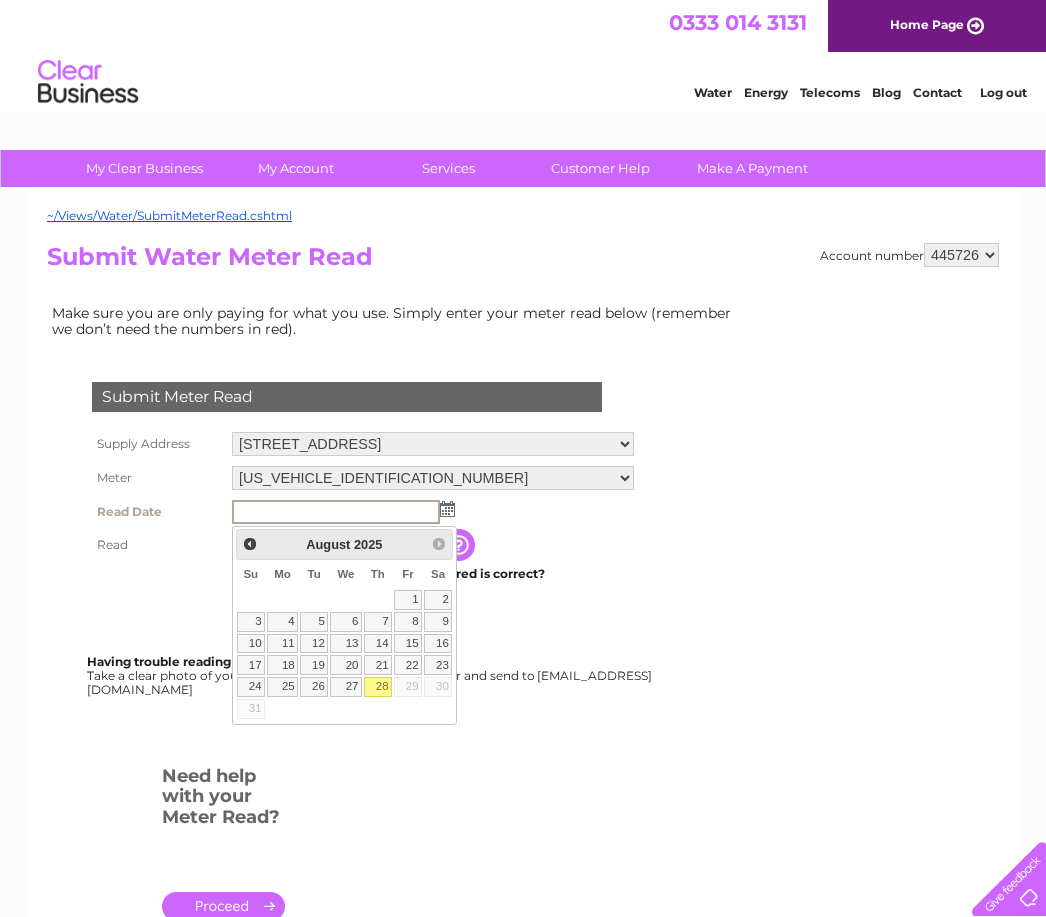
click at [389, 687] on link "28" at bounding box center [378, 687] width 28 height 20
type input "2025/08/28"
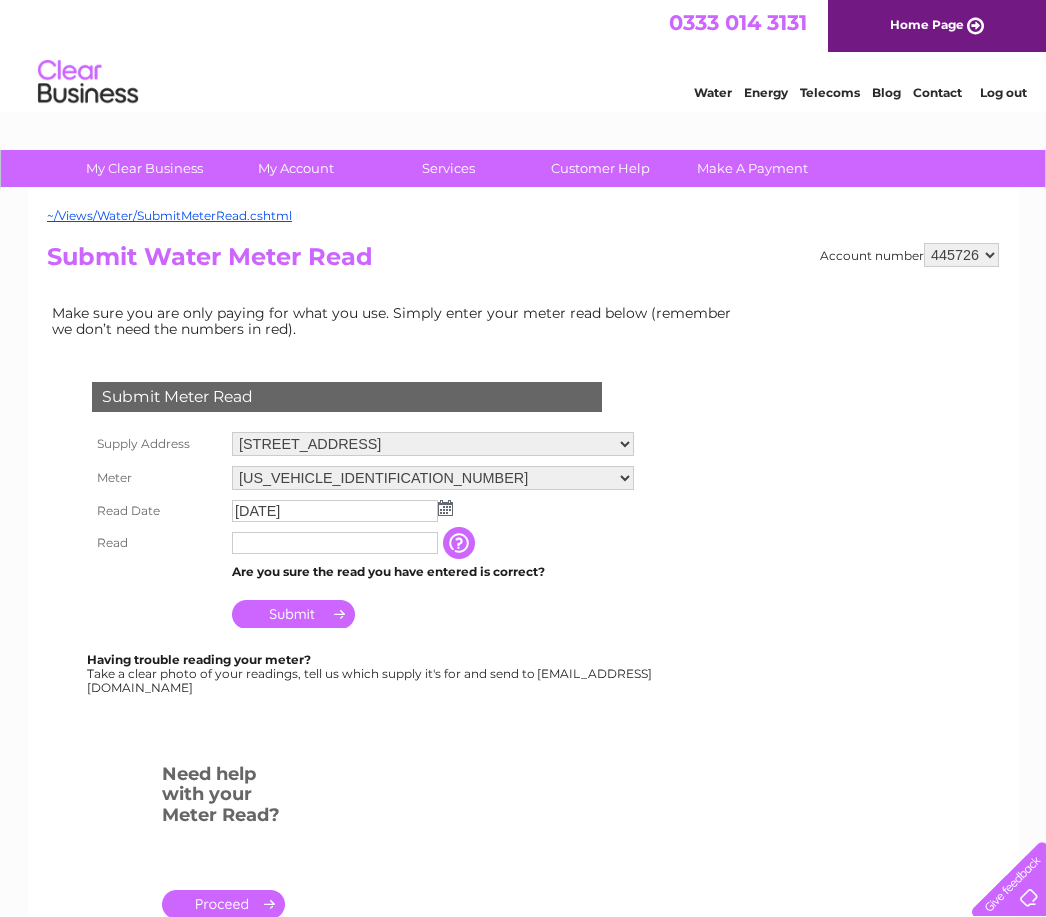
click at [357, 539] on input "text" at bounding box center [335, 543] width 206 height 22
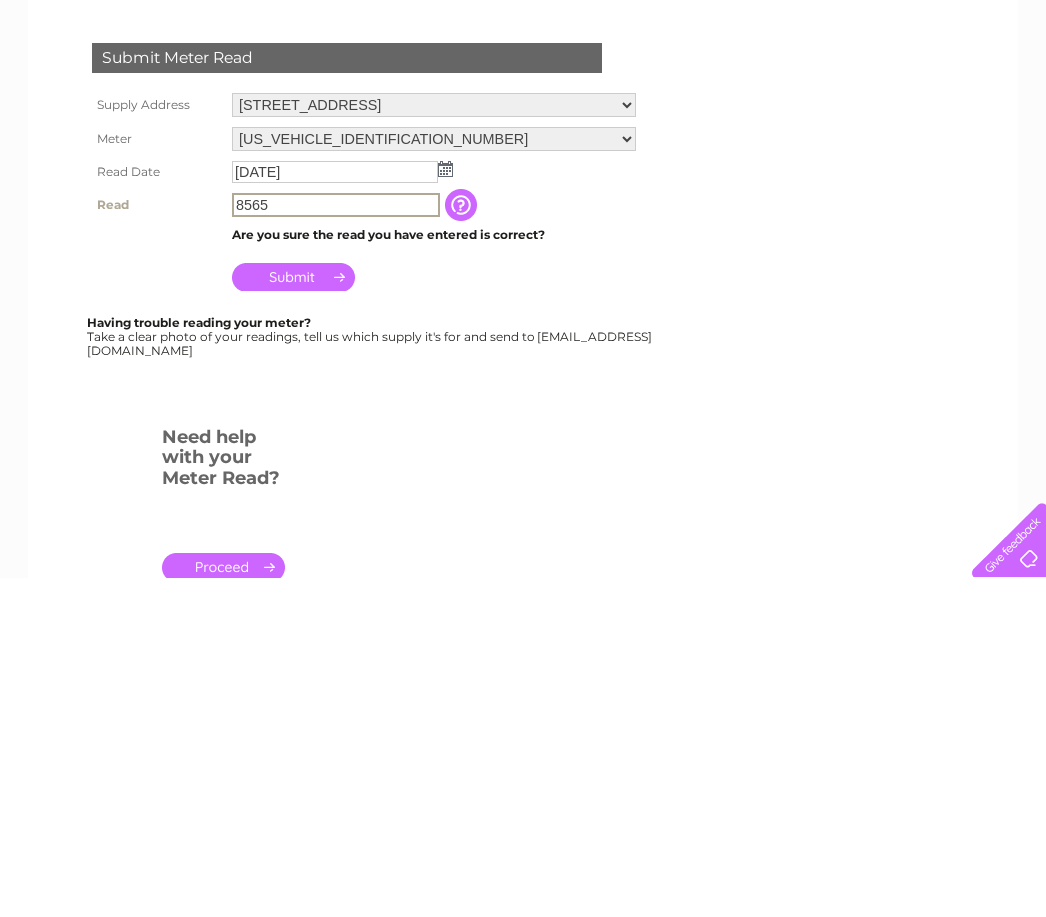
type input "8565"
click at [315, 602] on input "Submit" at bounding box center [293, 616] width 123 height 28
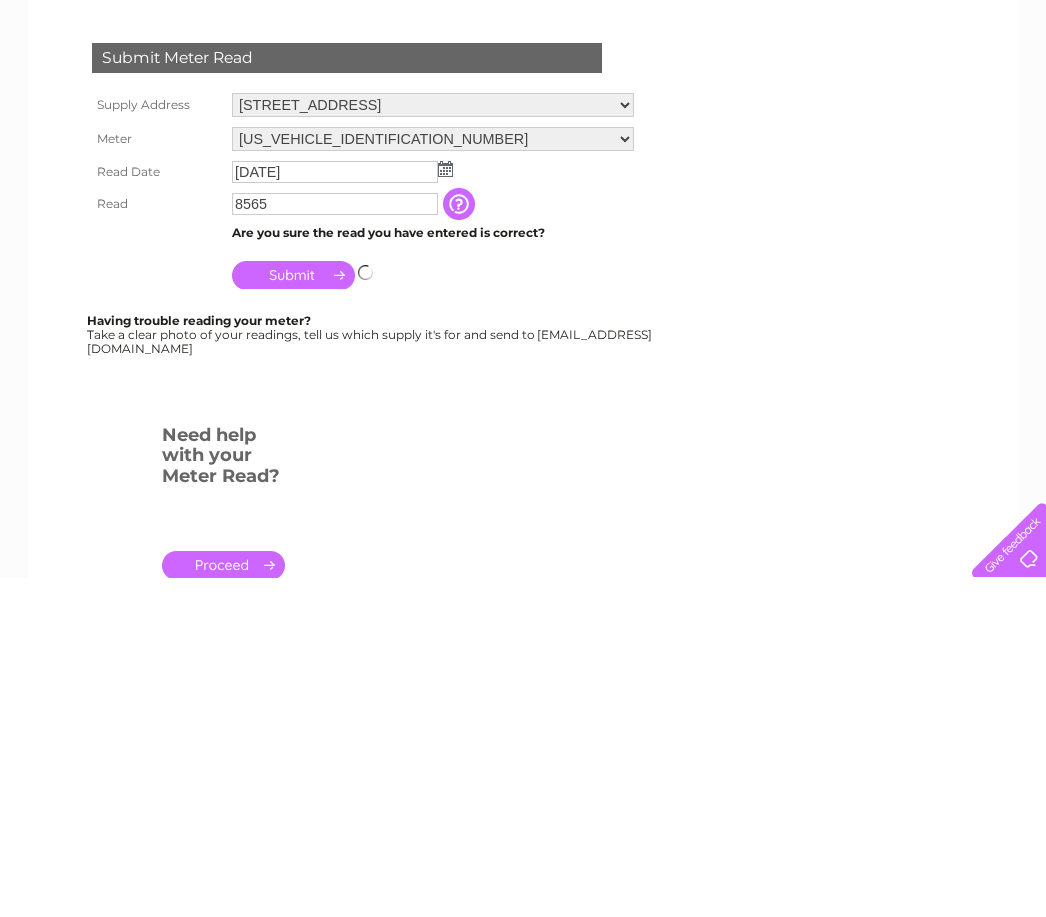
scroll to position [339, 0]
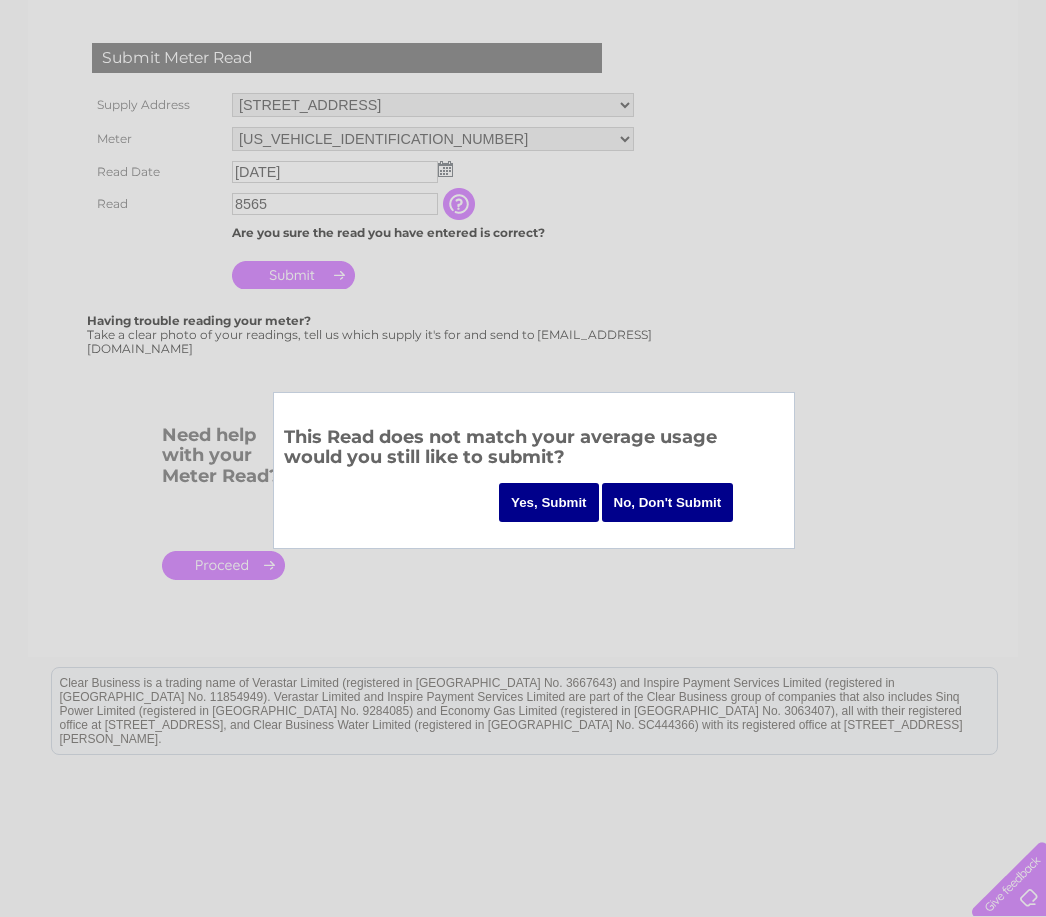
click at [549, 495] on input "Yes, Submit" at bounding box center [549, 502] width 100 height 39
